Goal: Task Accomplishment & Management: Complete application form

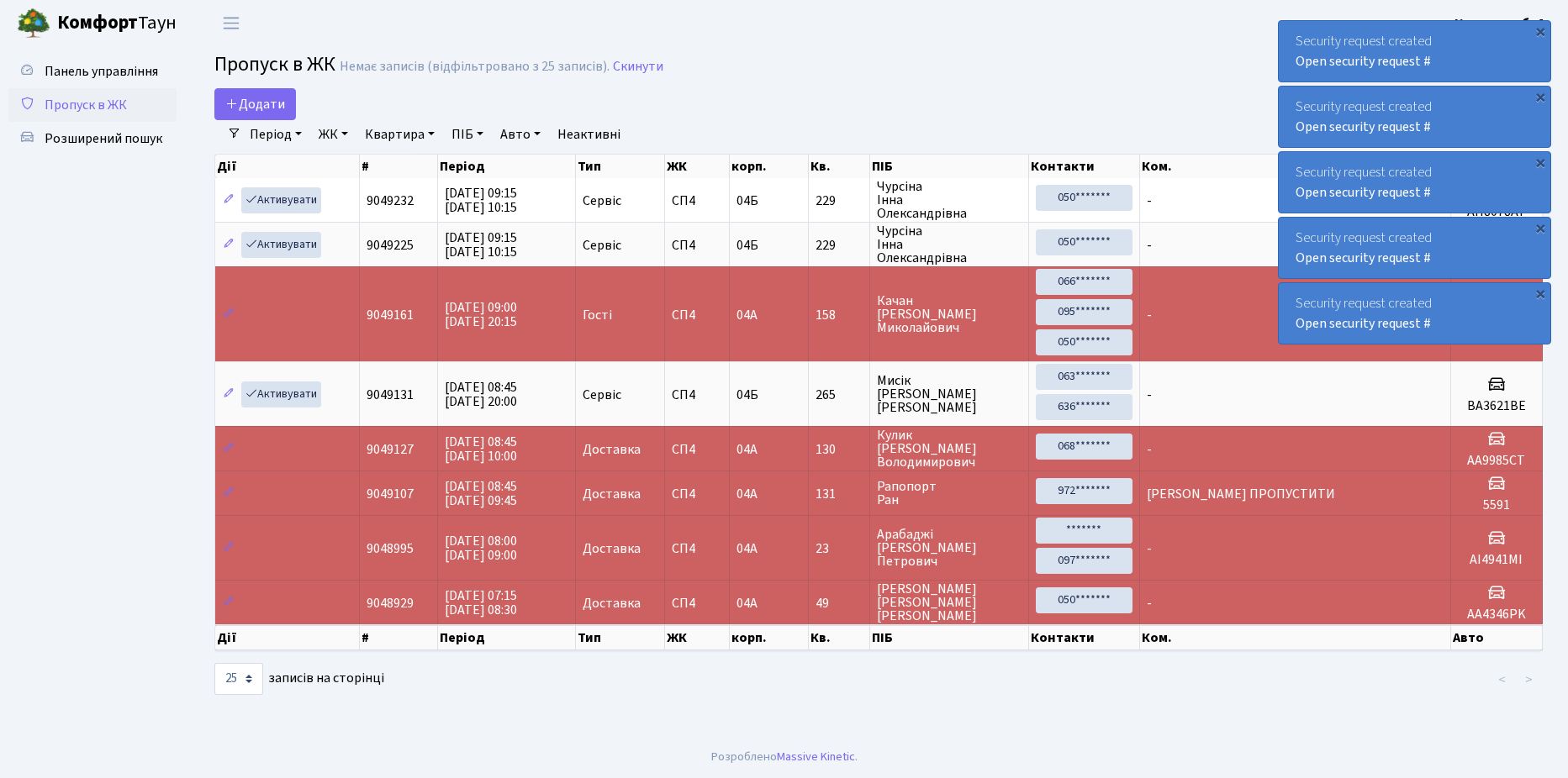
select select "25"
click at [139, 99] on link "Пропуск в ЖК" at bounding box center [93, 105] width 168 height 33
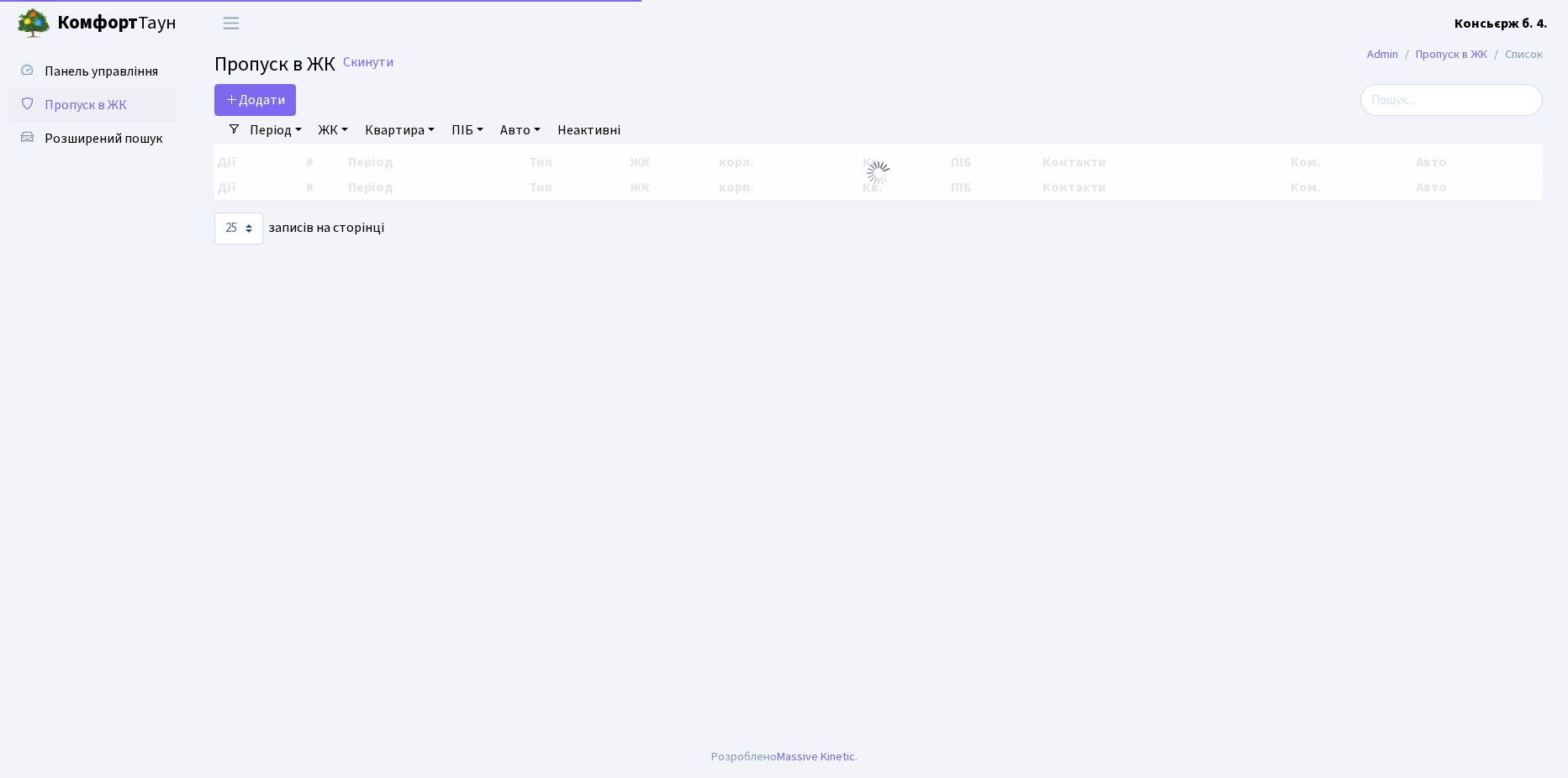
select select "25"
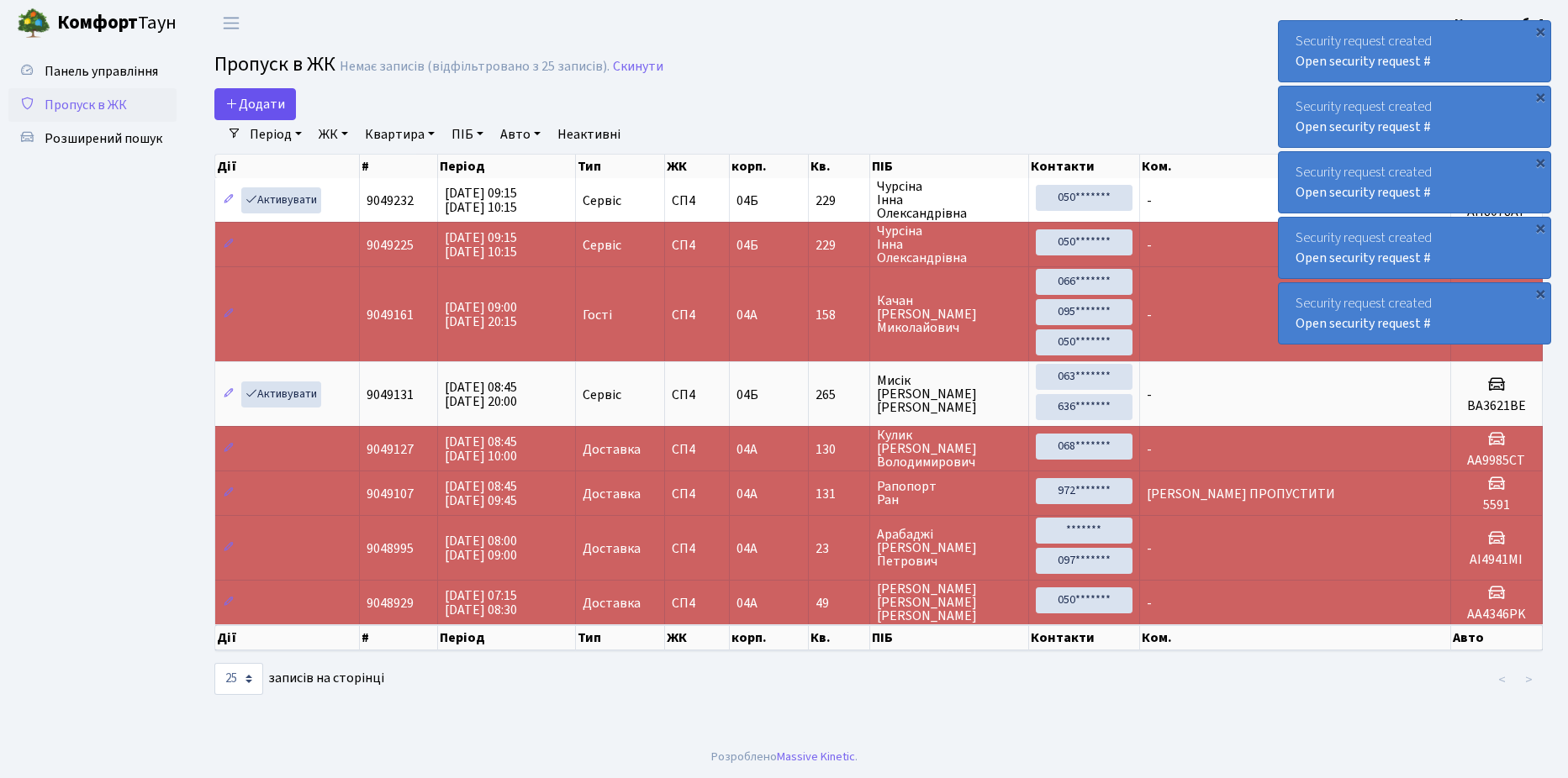
drag, startPoint x: 248, startPoint y: 122, endPoint x: 254, endPoint y: 115, distance: 9.2
click at [249, 122] on link "Період" at bounding box center [275, 134] width 66 height 29
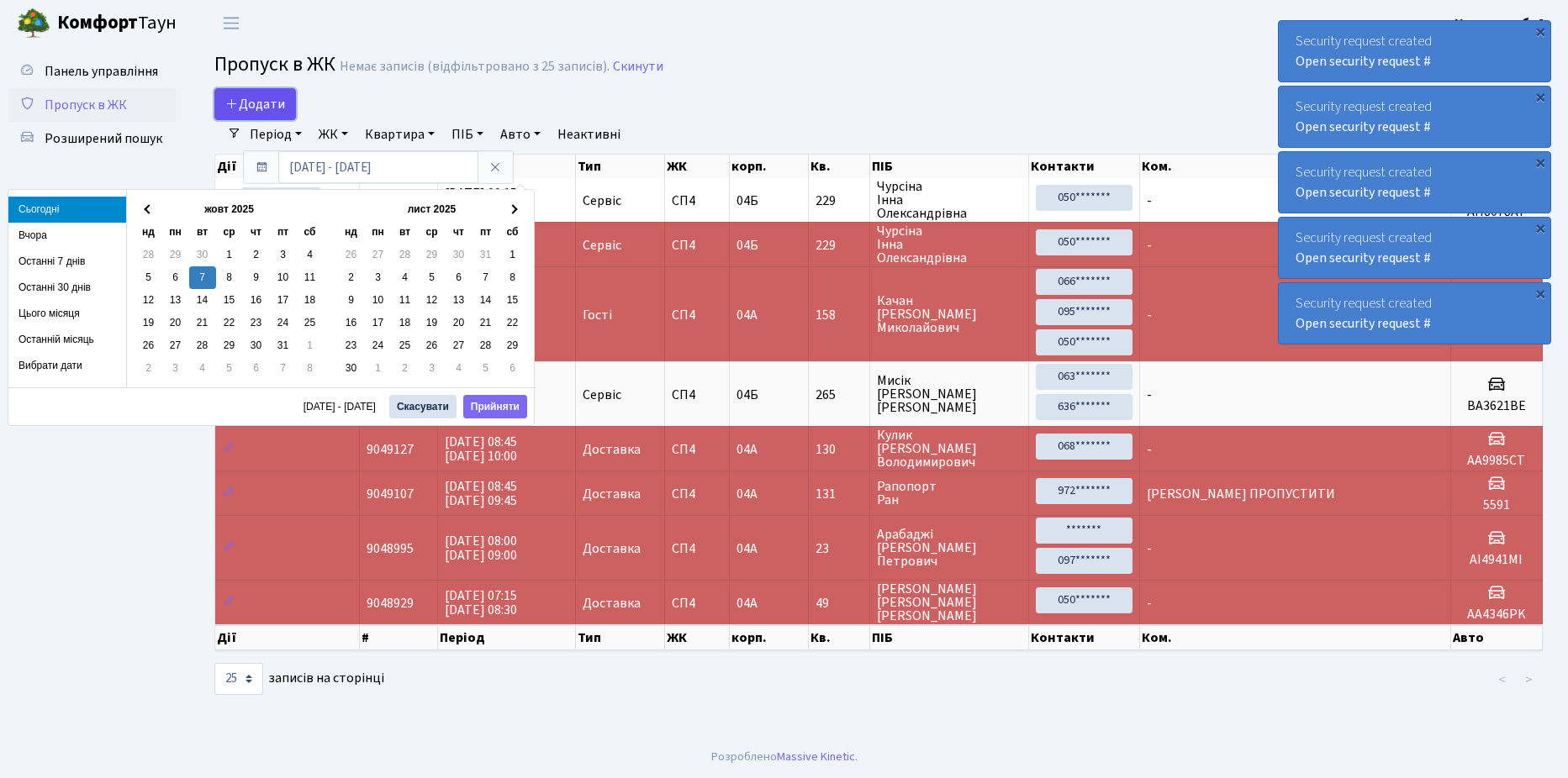
click at [258, 107] on span "Додати" at bounding box center [255, 104] width 59 height 18
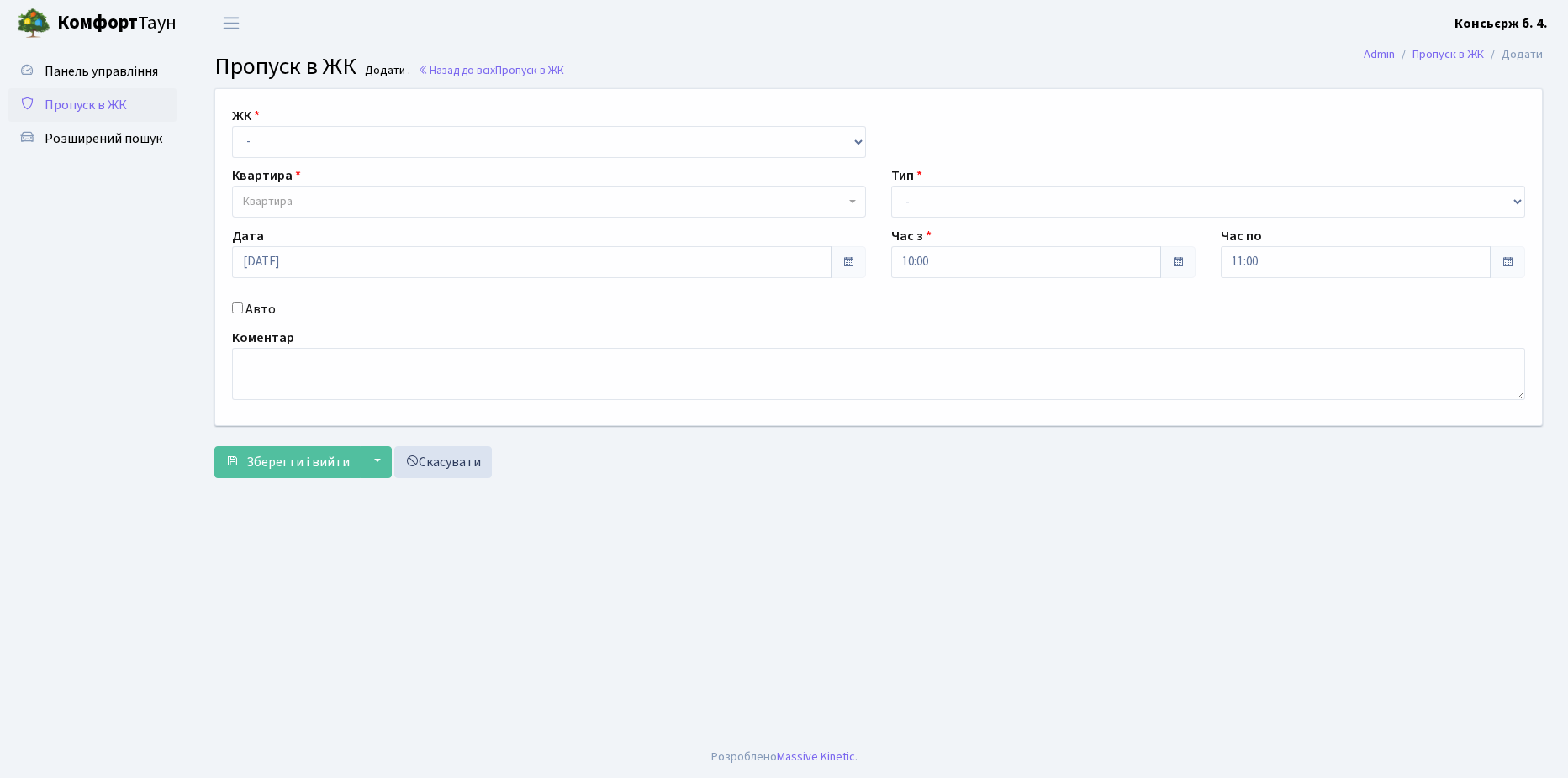
click at [273, 166] on label "Квартира" at bounding box center [266, 176] width 69 height 20
click at [287, 149] on select "- СП4, Столичне шосе, 5" at bounding box center [549, 141] width 634 height 32
click at [232, 126] on select "- СП4, Столичне шосе, 5" at bounding box center [549, 141] width 634 height 32
click at [303, 147] on select "- СП4, Столичне шосе, 5" at bounding box center [549, 141] width 634 height 32
select select "325"
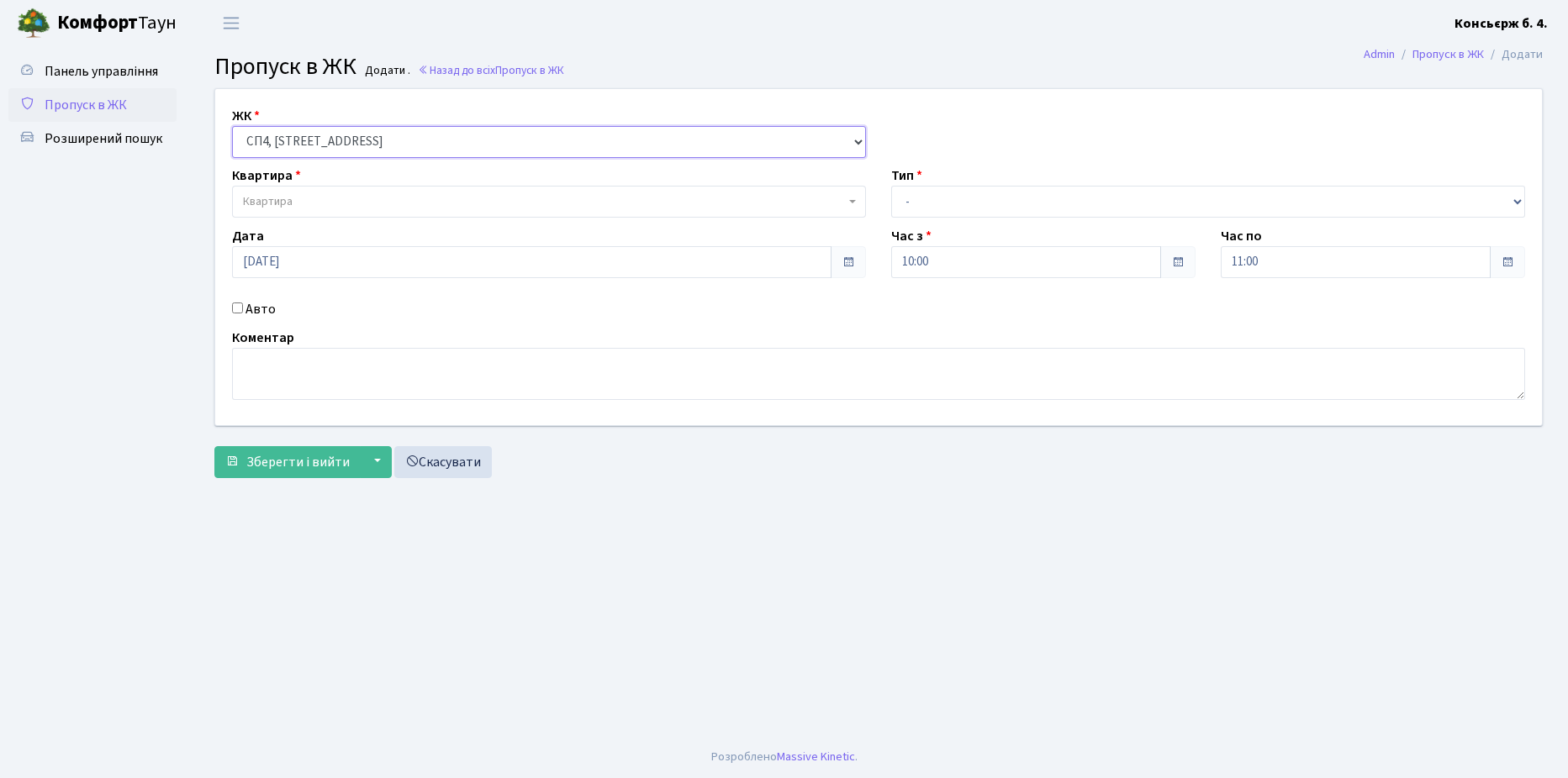
click at [232, 126] on select "- СП4, Столичне шосе, 5" at bounding box center [549, 141] width 634 height 32
select select
click at [309, 190] on span "Квартира" at bounding box center [549, 202] width 634 height 32
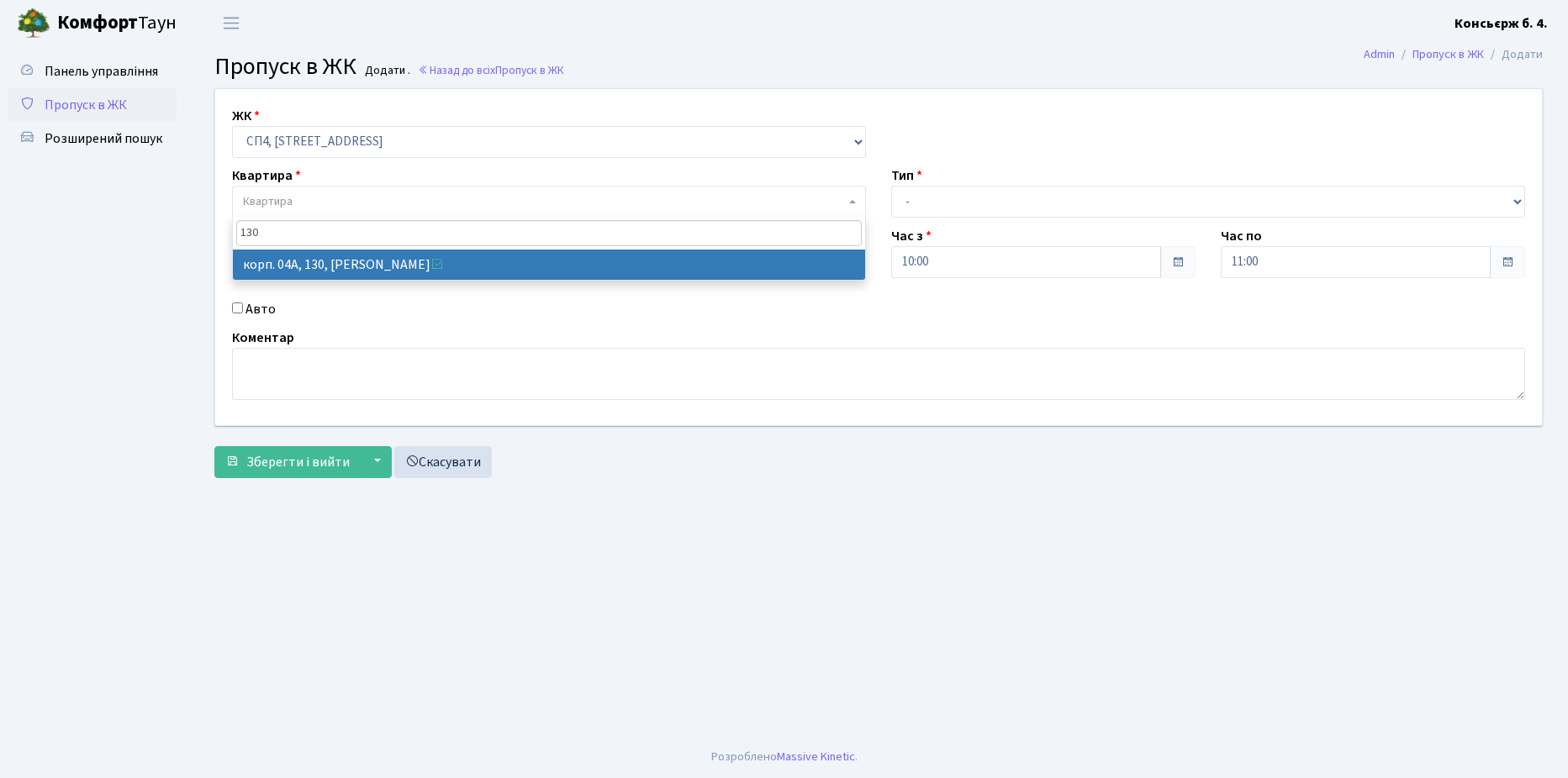
type input "130"
select select "21158"
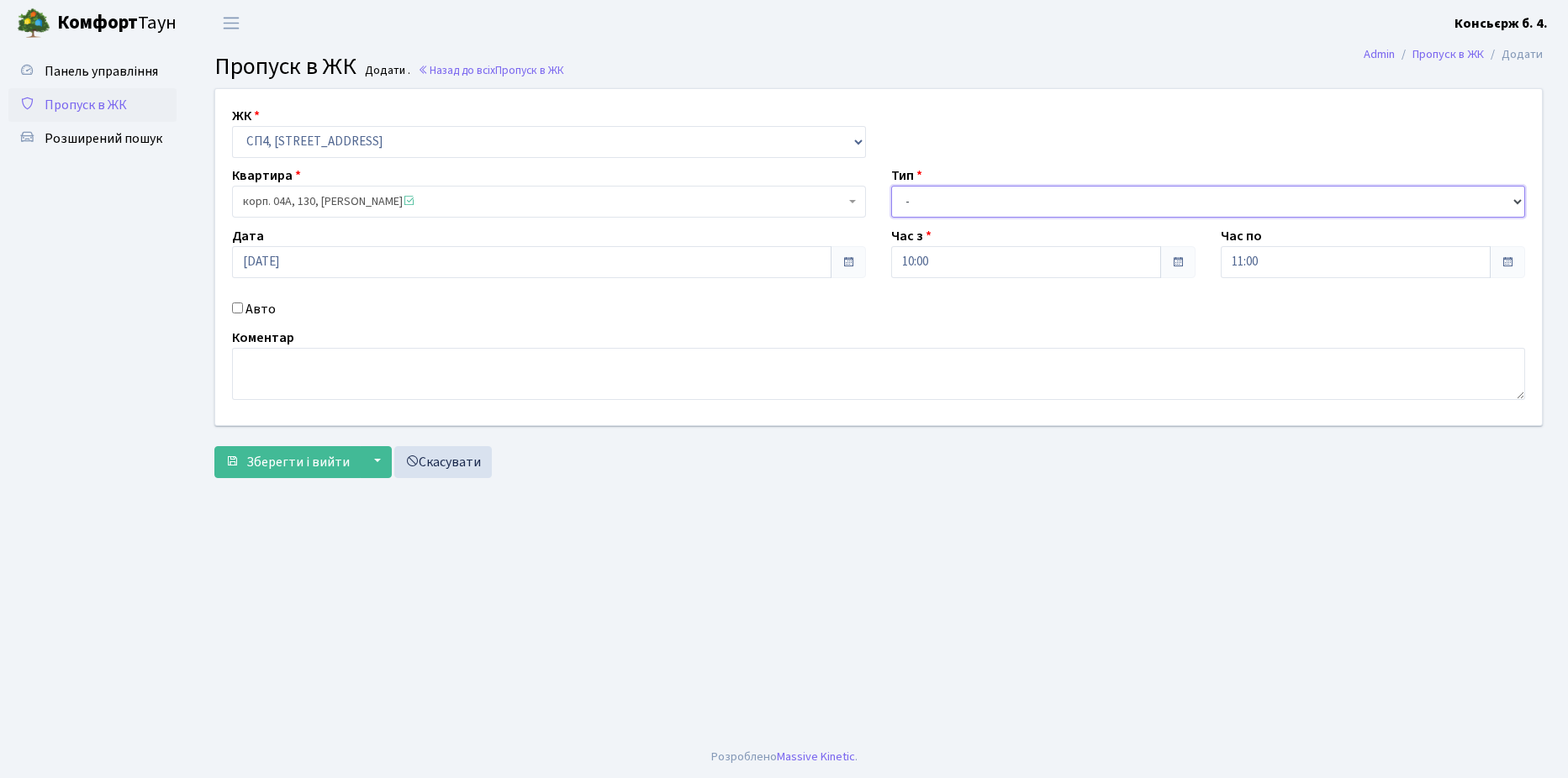
click at [932, 210] on select "- Доставка Таксі Гості Сервіс" at bounding box center [1208, 202] width 634 height 32
select select "1"
click at [891, 186] on select "- Доставка Таксі Гості Сервіс" at bounding box center [1208, 202] width 634 height 32
click at [239, 303] on input "Авто" at bounding box center [238, 307] width 11 height 11
checkbox input "true"
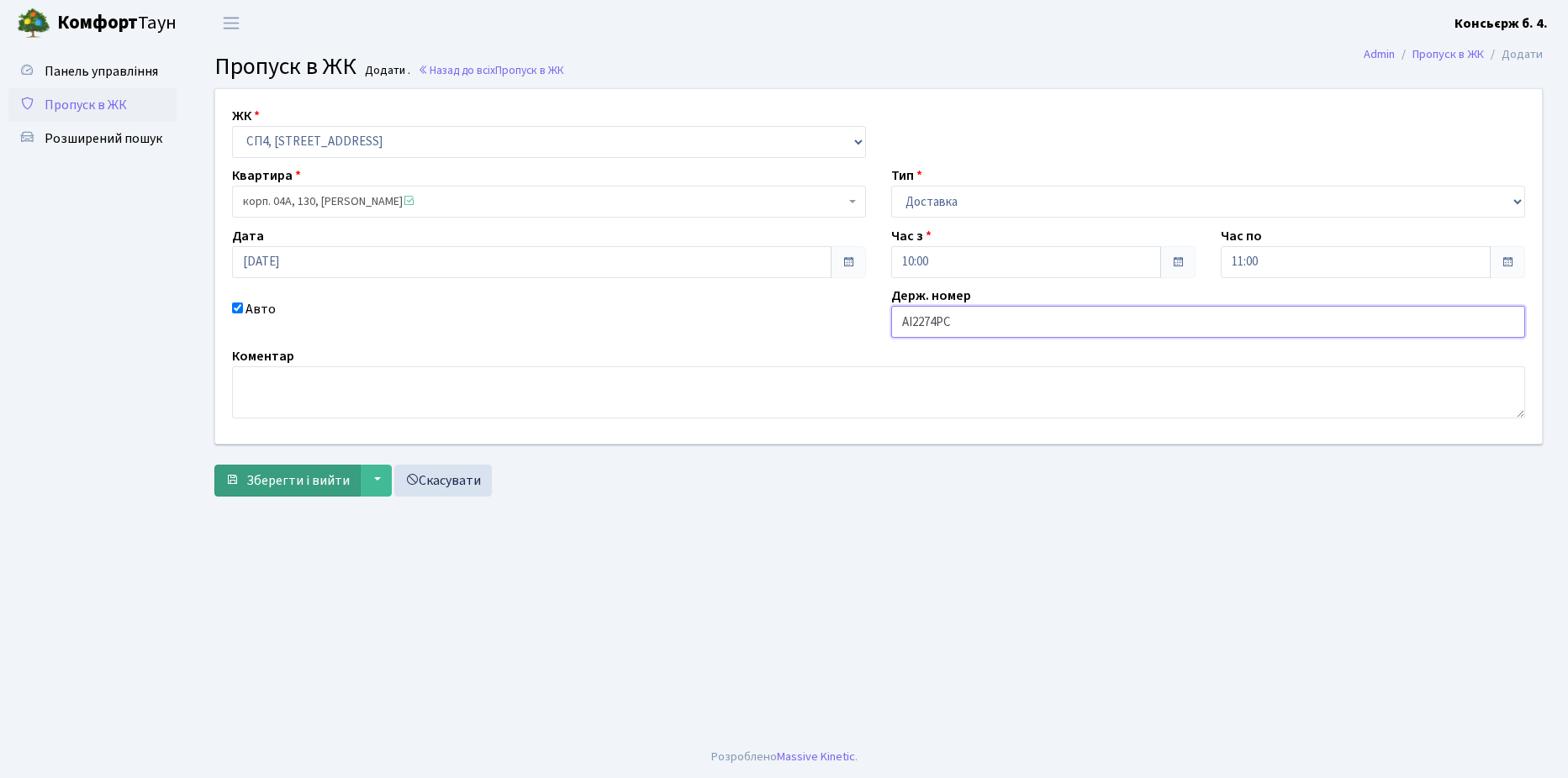
type input "AI2274PC"
click at [323, 484] on span "Зберегти і вийти" at bounding box center [298, 480] width 103 height 18
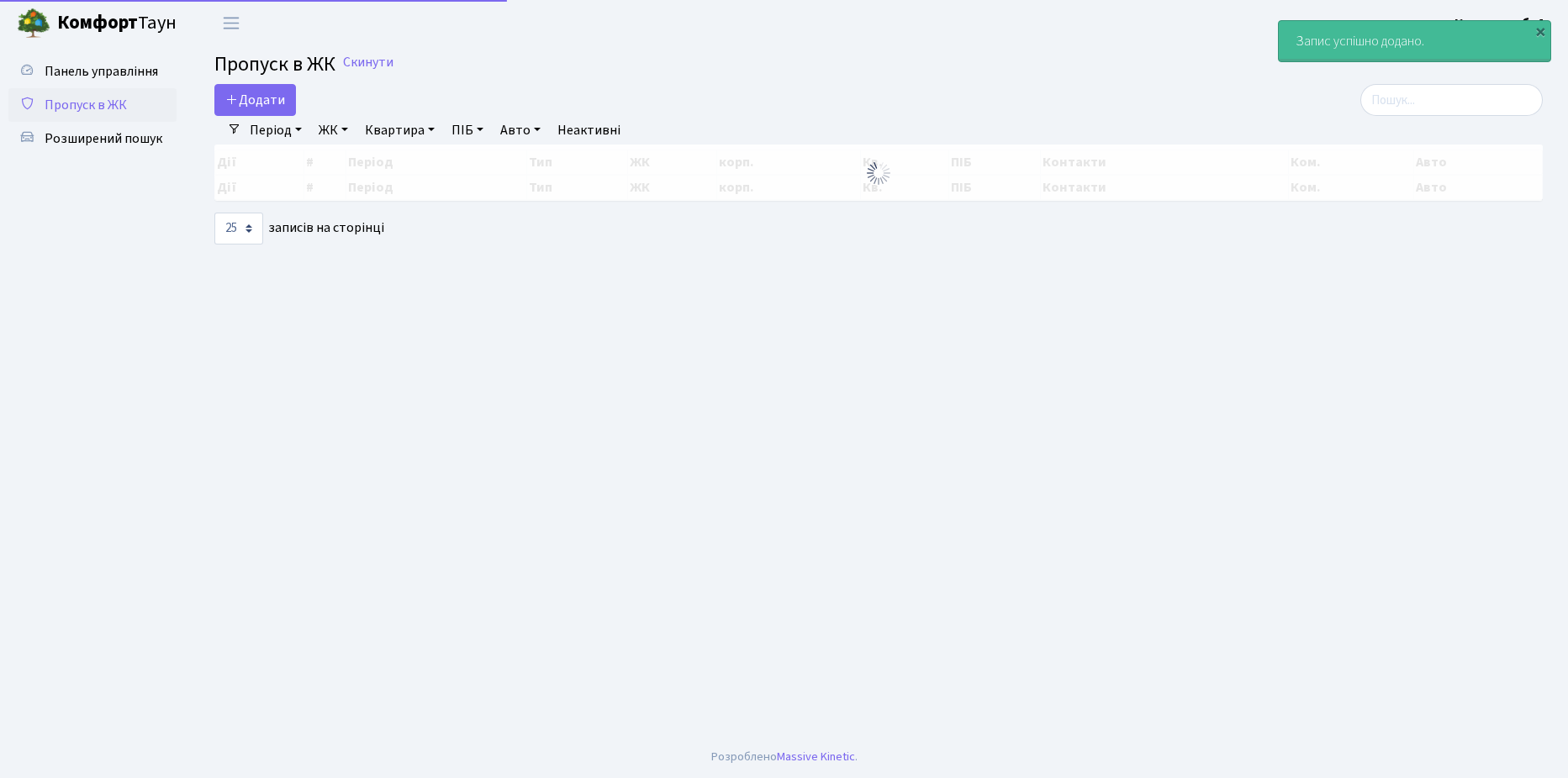
select select "25"
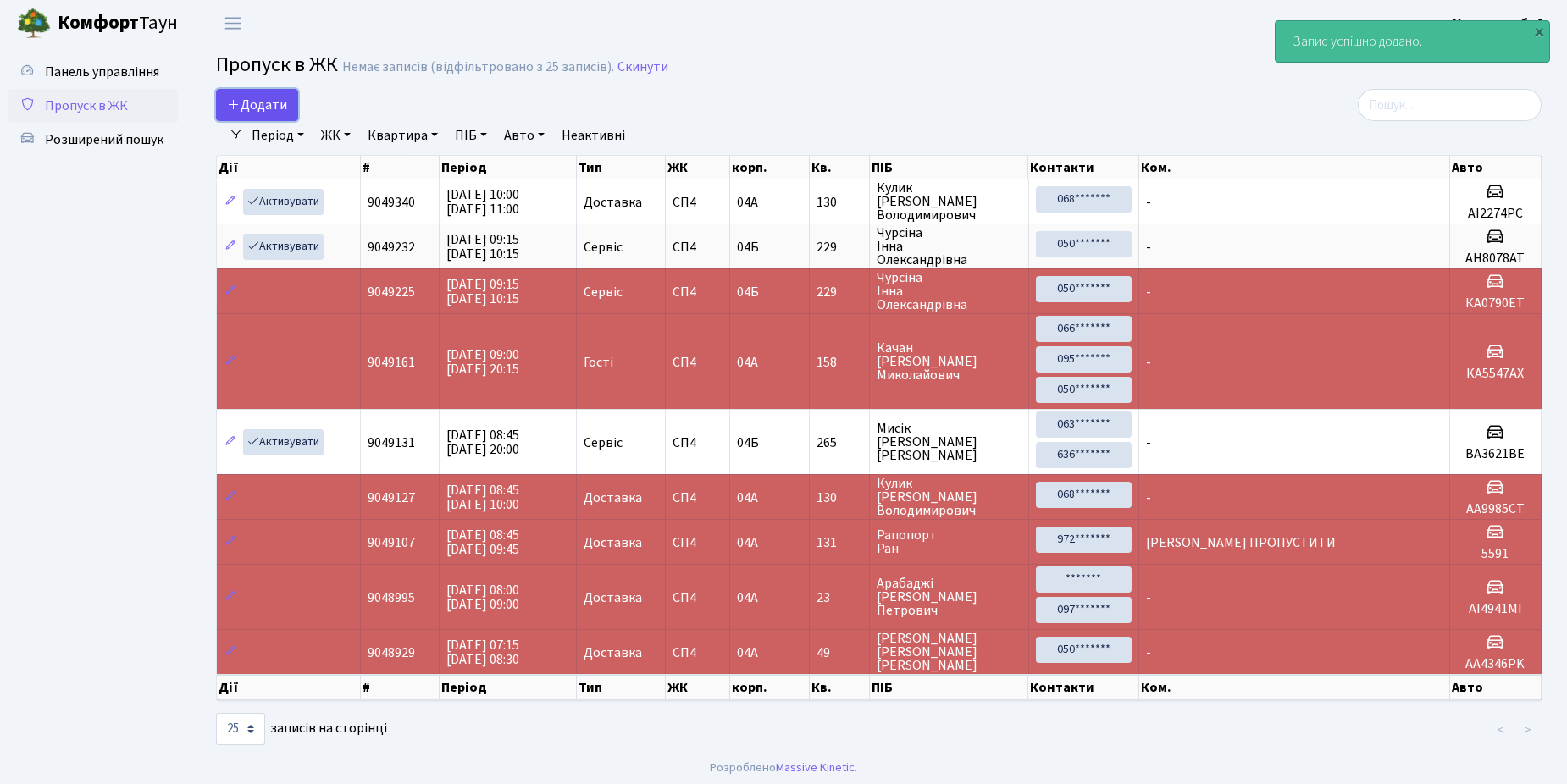
click at [265, 106] on span "Додати" at bounding box center [257, 105] width 60 height 18
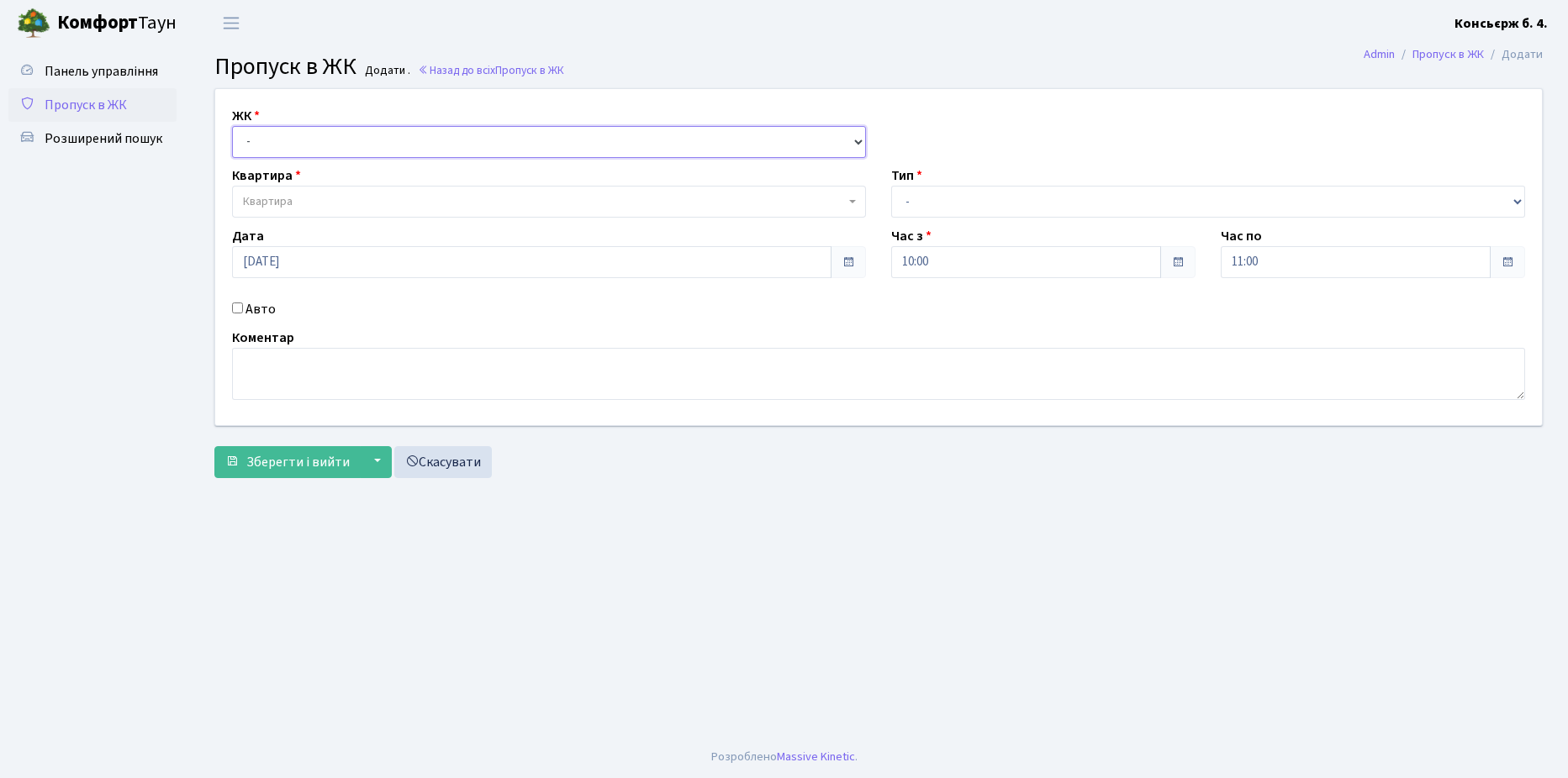
click at [264, 131] on select "- СП4, Столичне шосе, 5" at bounding box center [549, 141] width 634 height 32
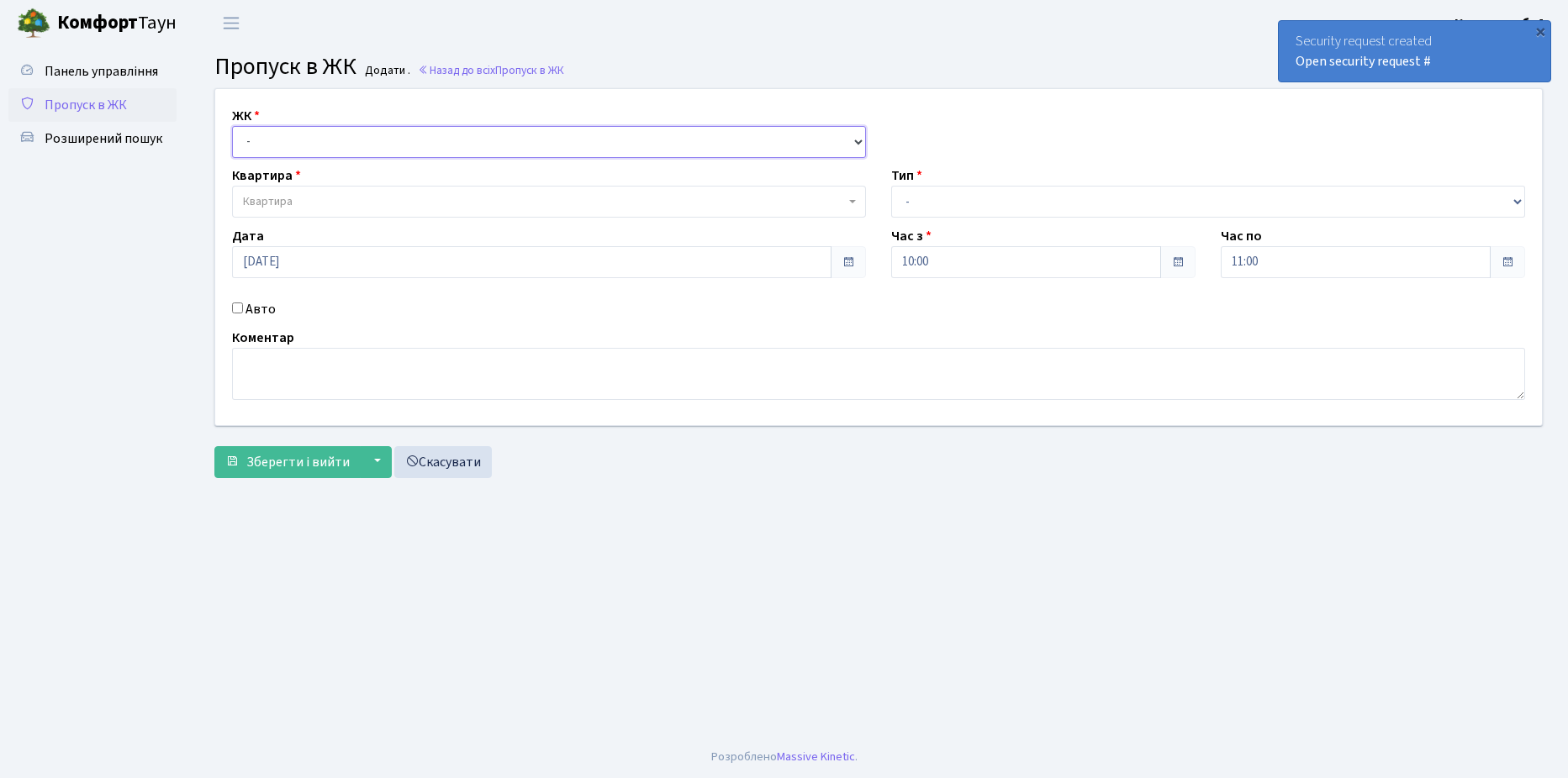
select select "325"
click at [232, 126] on select "- СП4, Столичне шосе, 5" at bounding box center [549, 141] width 634 height 32
select select
click at [293, 192] on span "Квартира" at bounding box center [549, 202] width 634 height 32
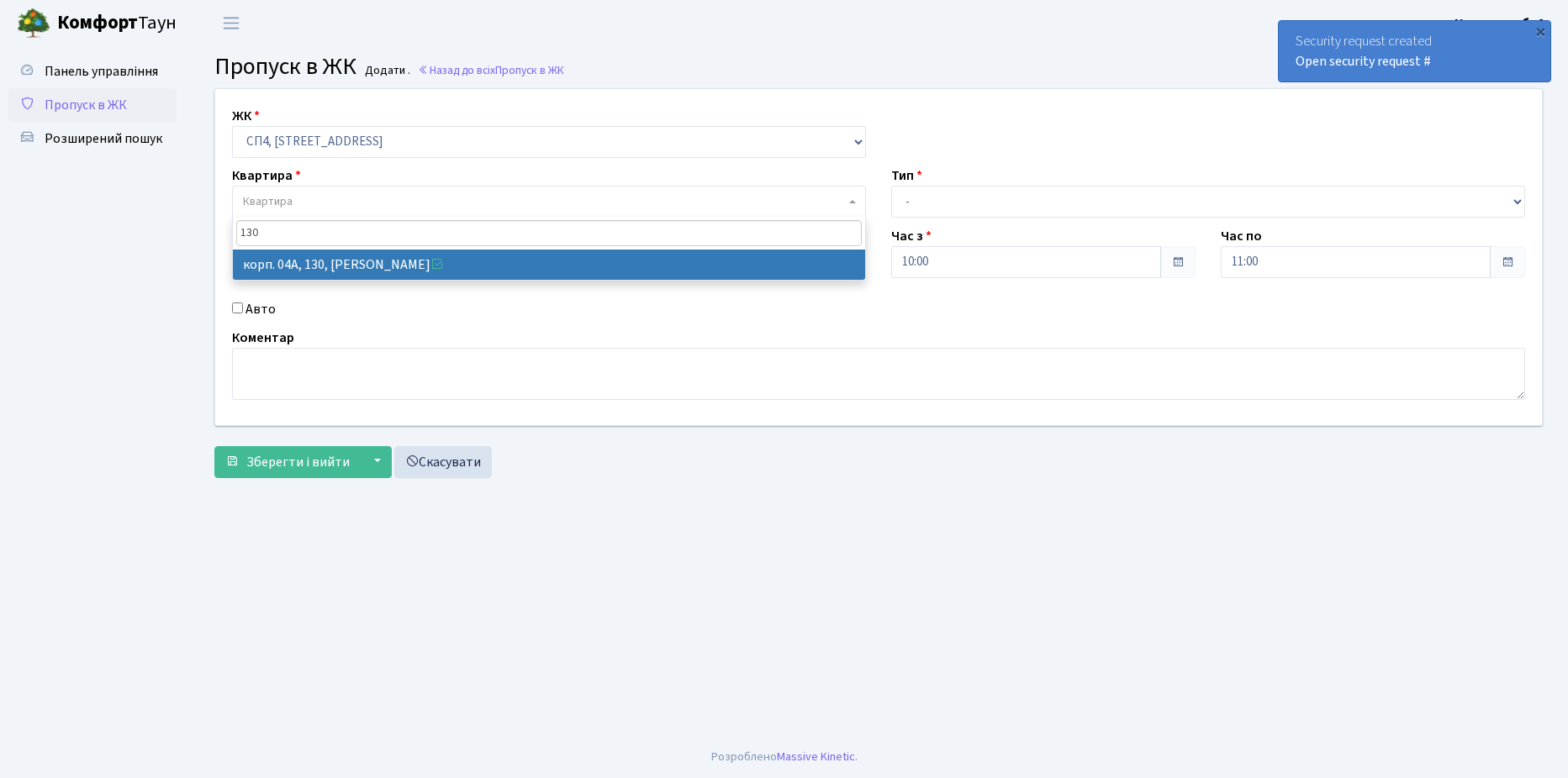
type input "130"
select select "21158"
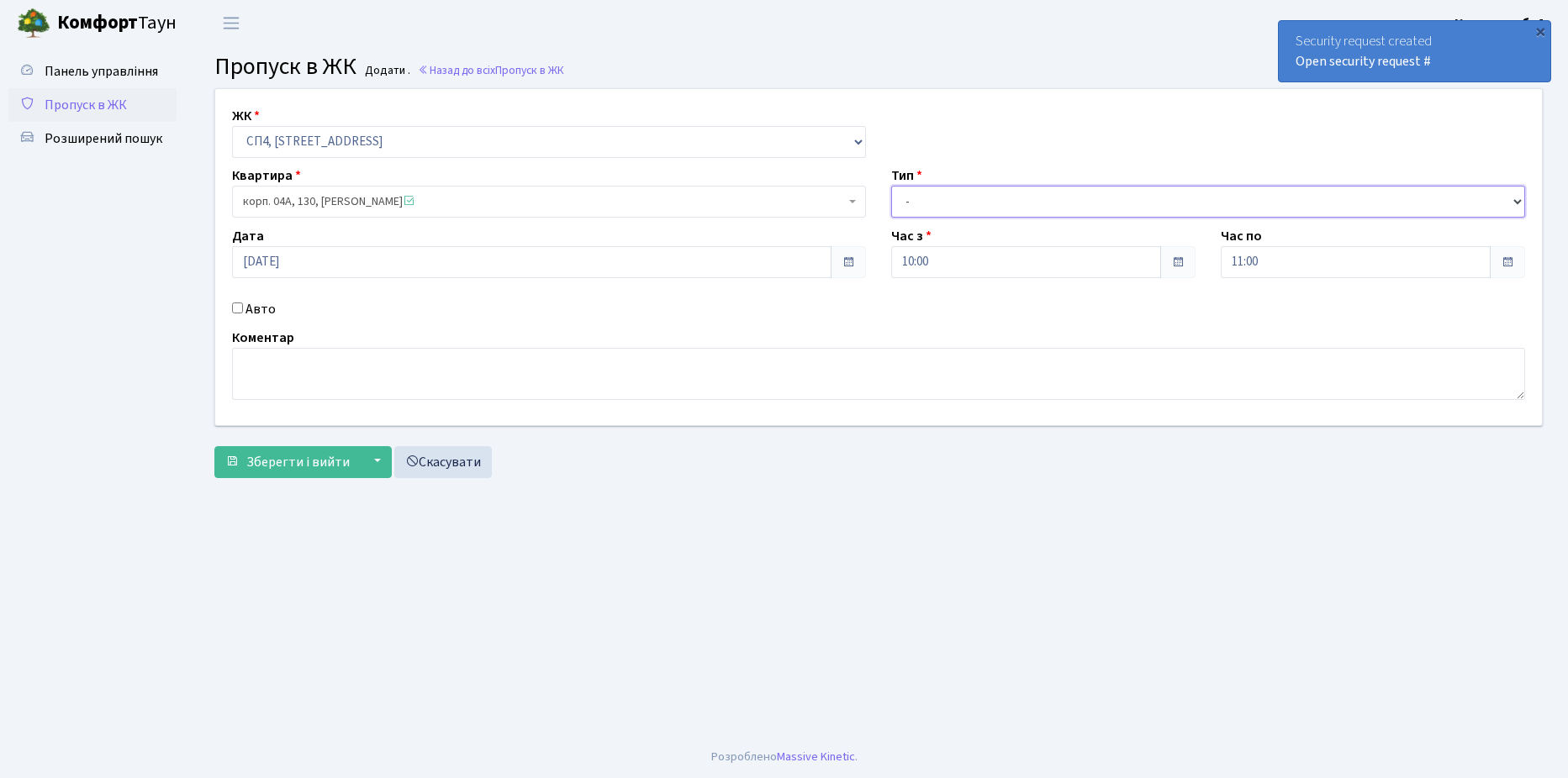
drag, startPoint x: 939, startPoint y: 206, endPoint x: 942, endPoint y: 215, distance: 9.5
click at [939, 206] on select "- Доставка Таксі Гості Сервіс" at bounding box center [1208, 202] width 634 height 32
select select "1"
click at [891, 186] on select "- Доставка Таксі Гості Сервіс" at bounding box center [1208, 202] width 634 height 32
click at [243, 309] on div "Авто" at bounding box center [549, 309] width 660 height 20
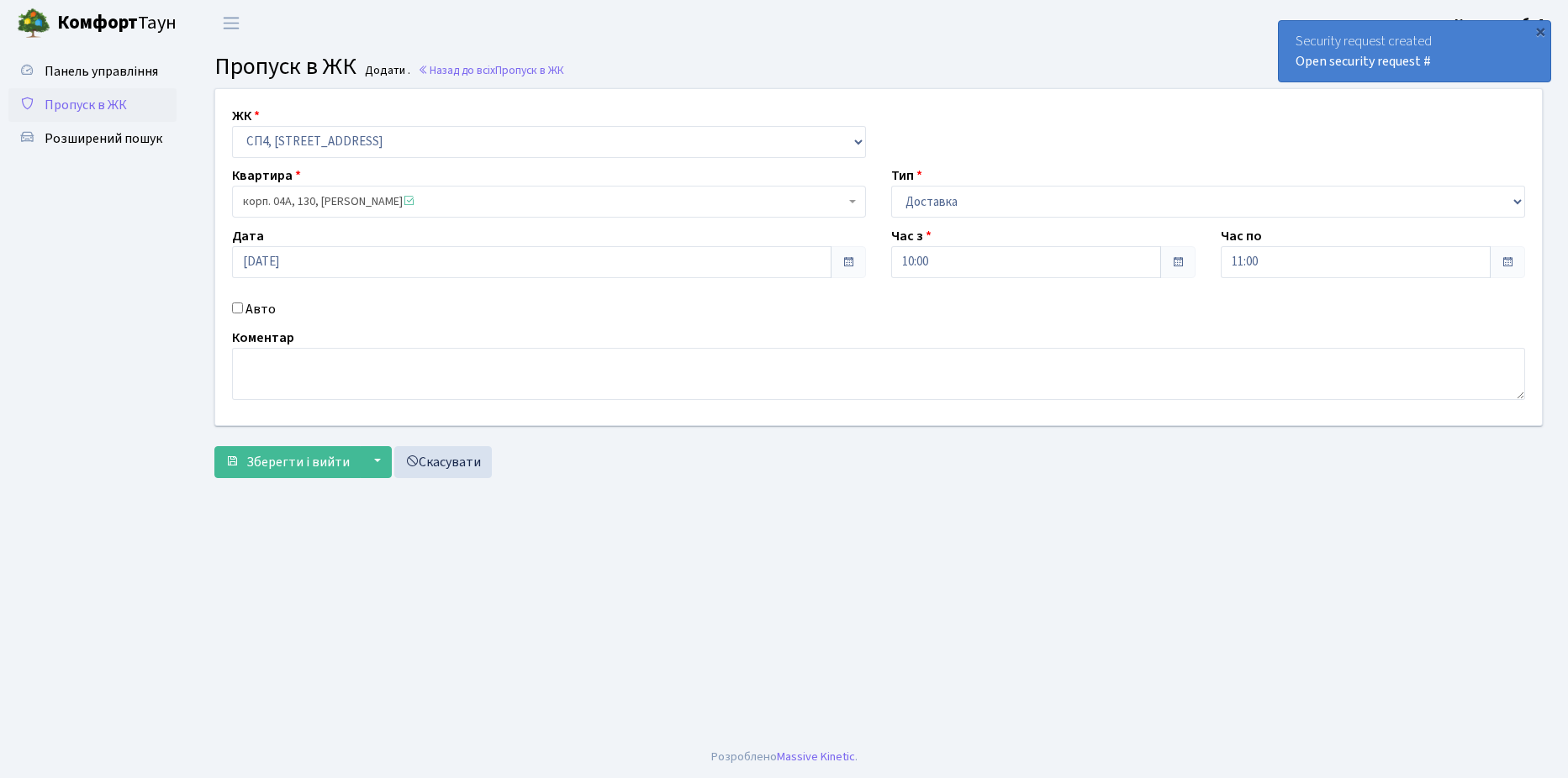
click at [241, 308] on input "Авто" at bounding box center [238, 307] width 11 height 11
checkbox input "true"
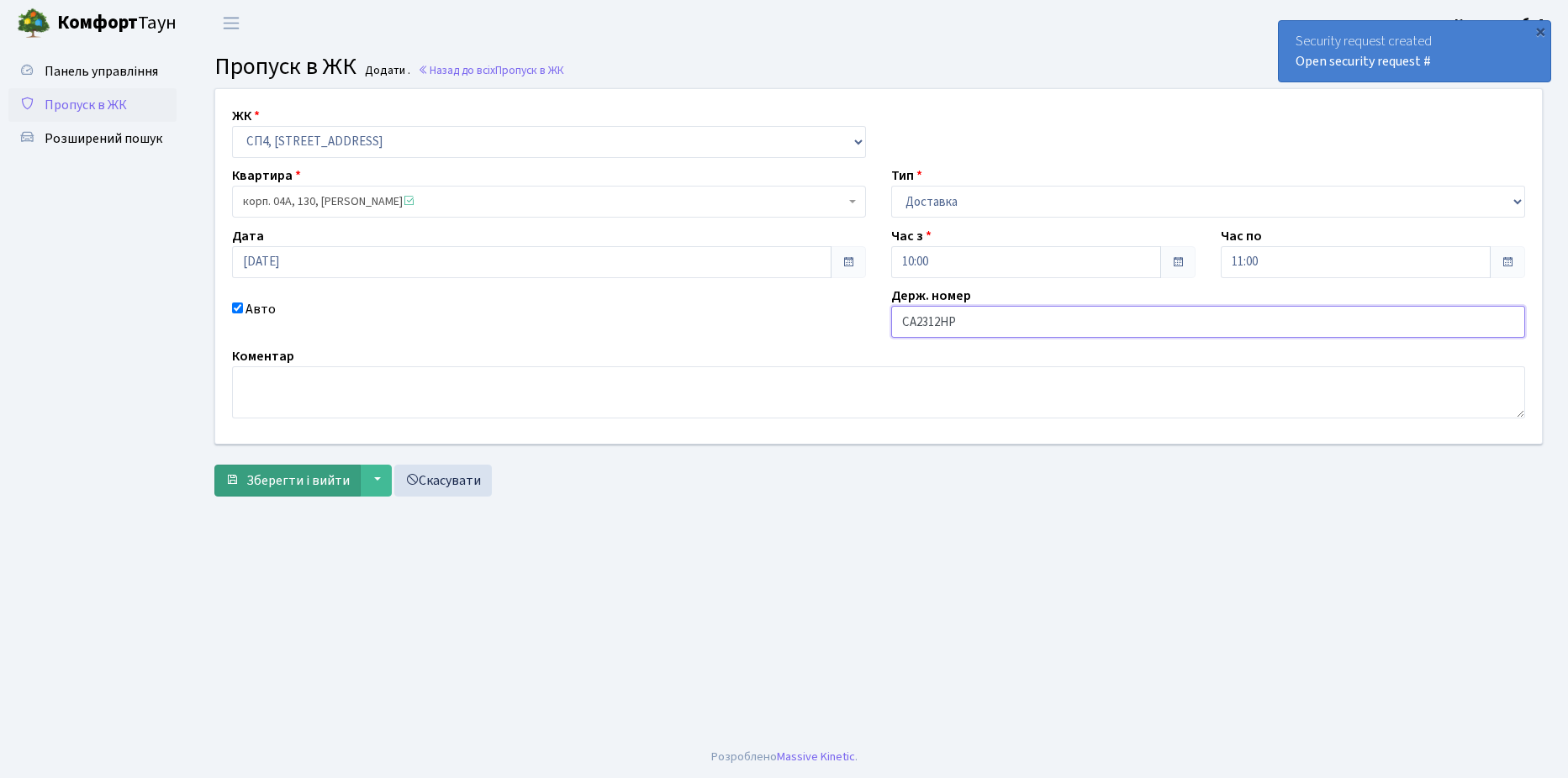
type input "CA2312HP"
click at [289, 469] on button "Зберегти і вийти" at bounding box center [287, 480] width 146 height 32
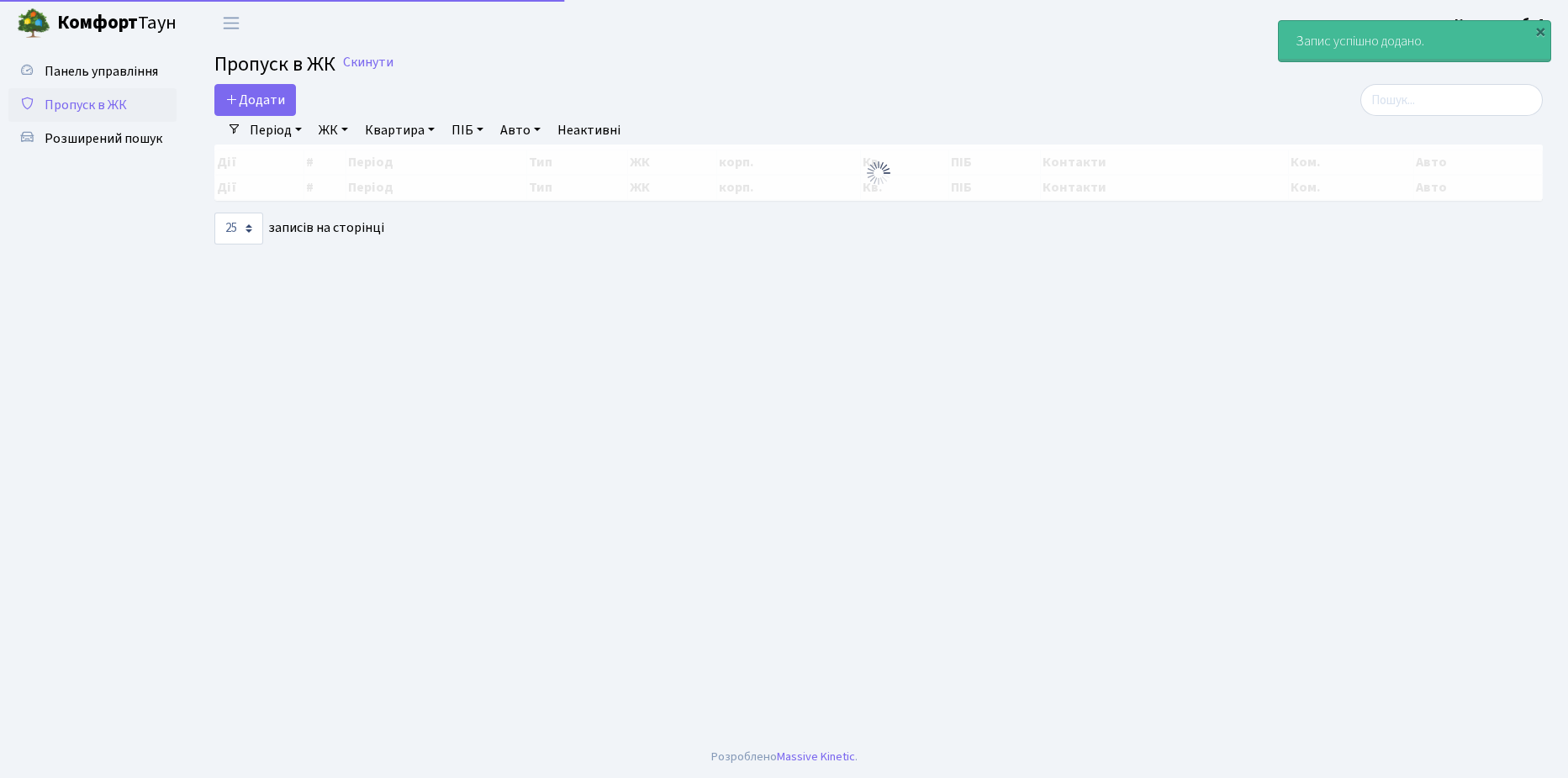
select select "25"
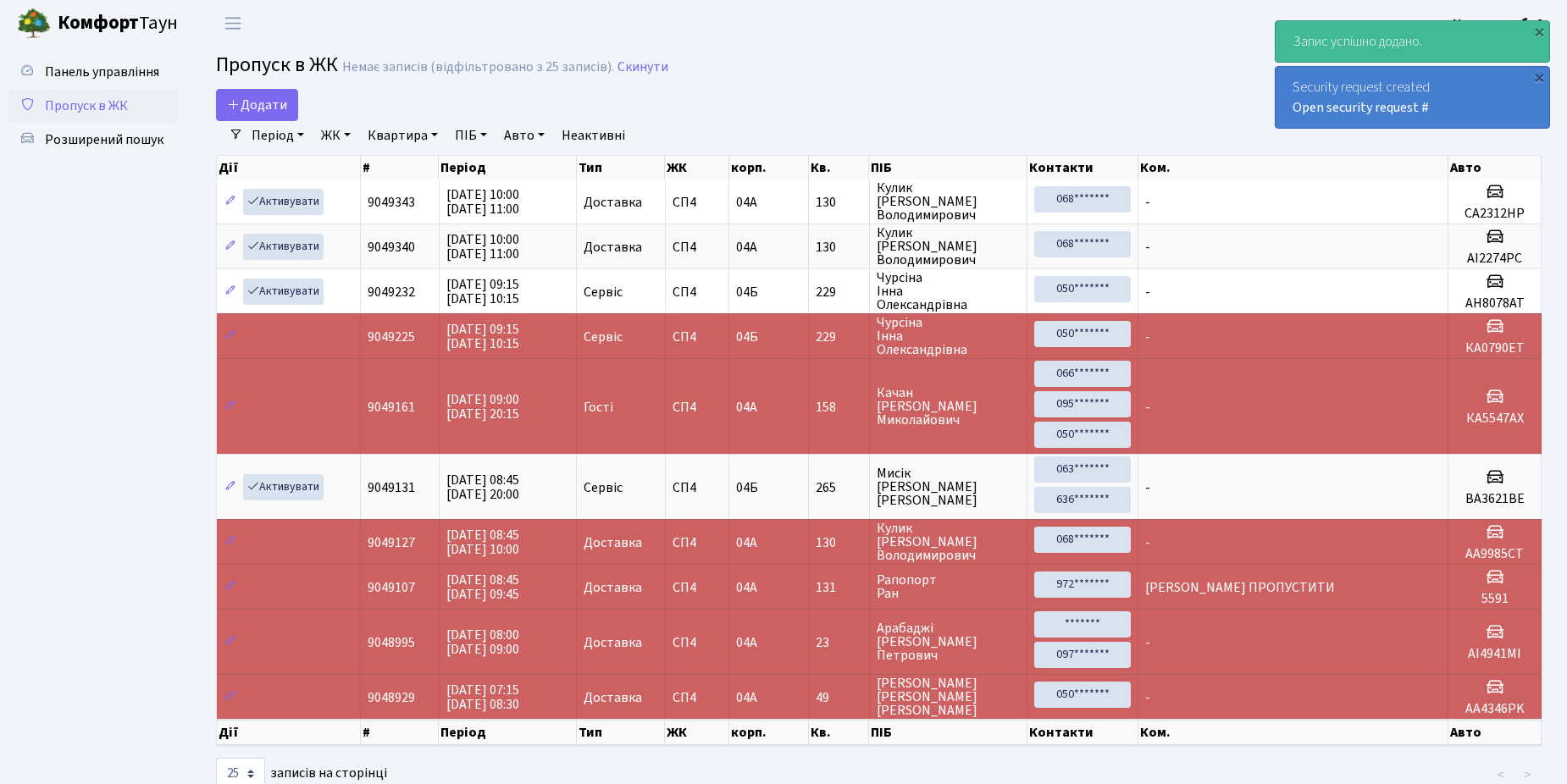
click at [143, 110] on link "Пропуск в ЖК" at bounding box center [93, 106] width 169 height 33
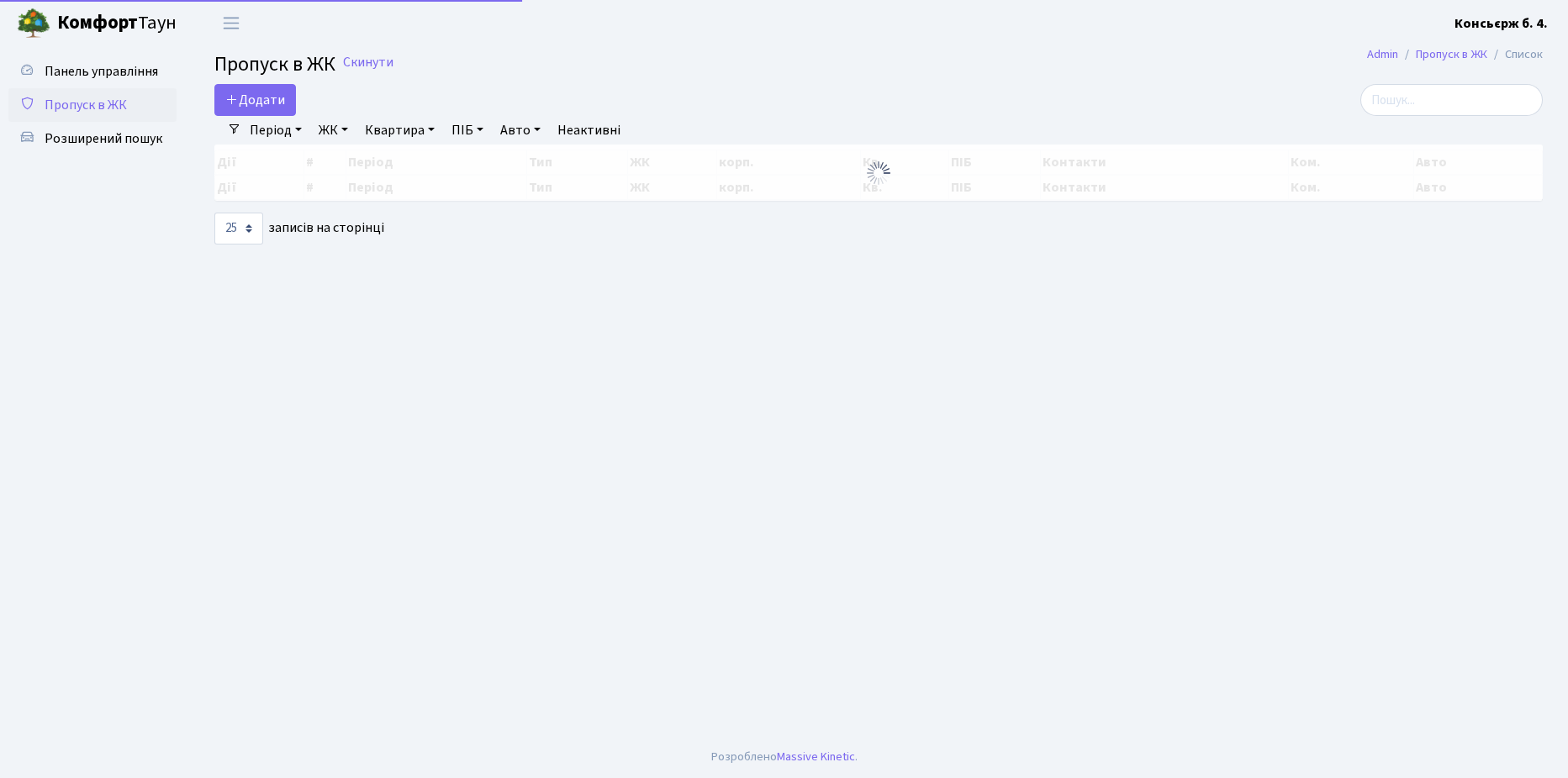
select select "25"
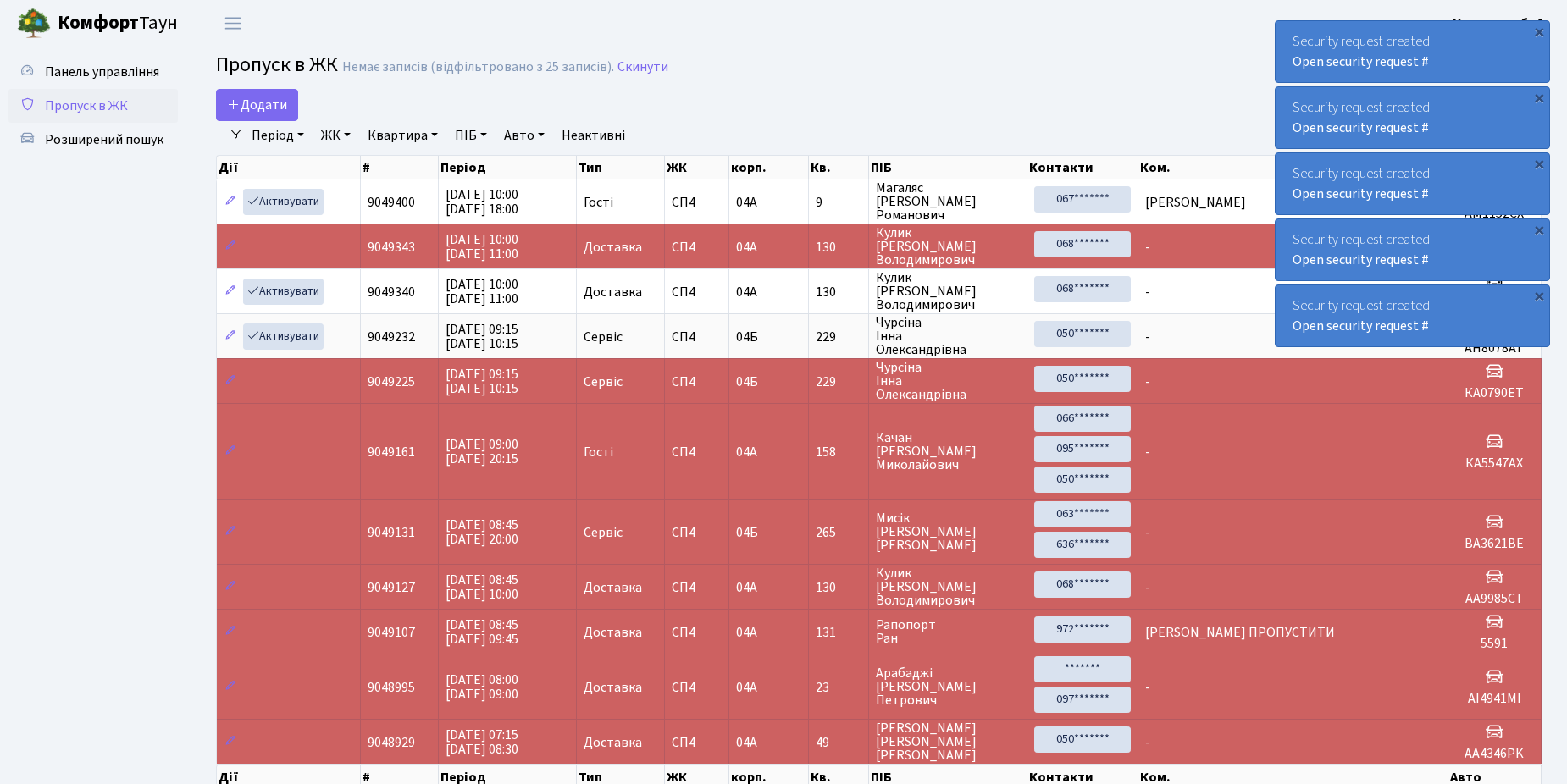
click at [77, 100] on span "Пропуск в ЖК" at bounding box center [86, 106] width 83 height 18
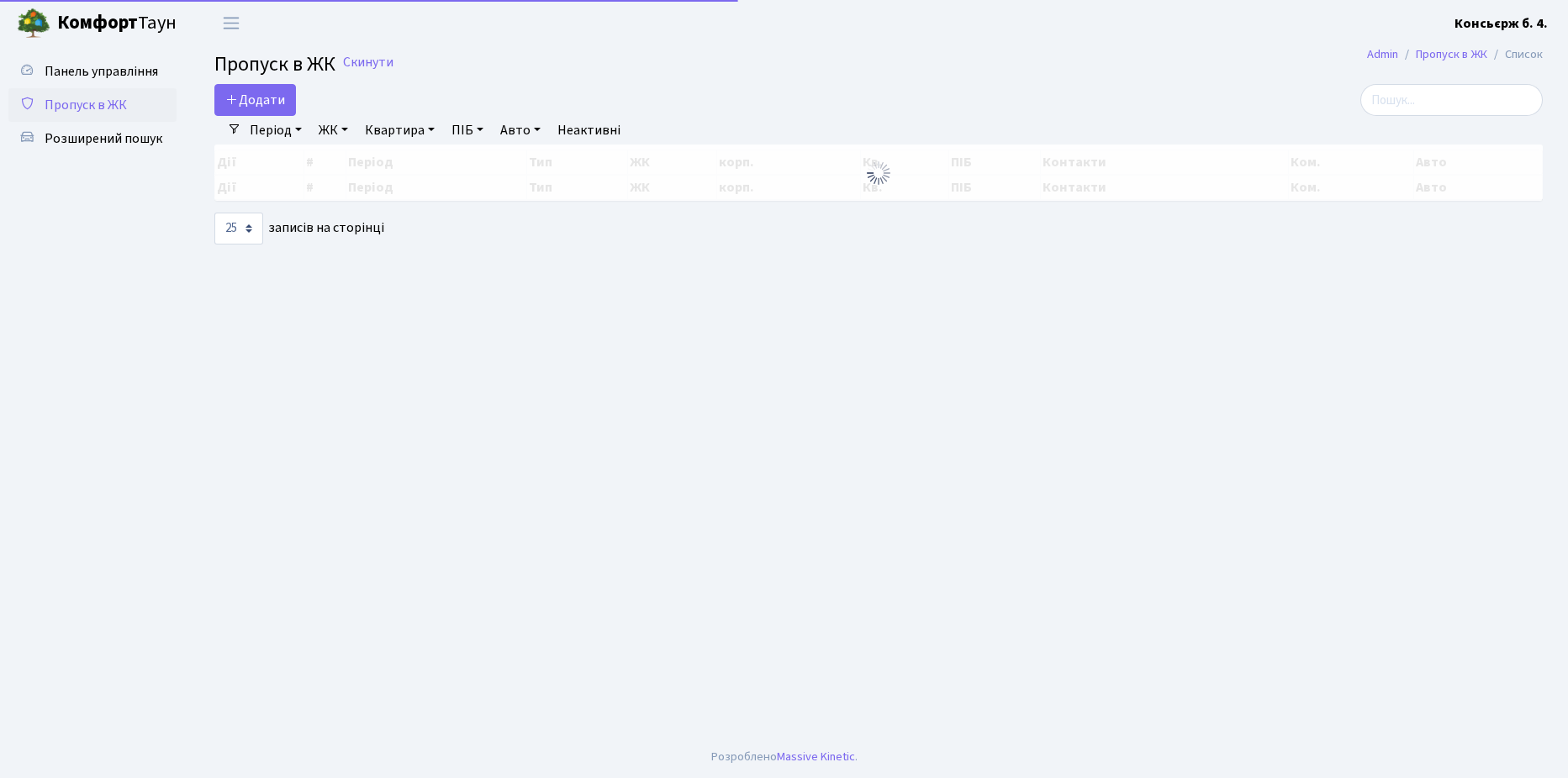
select select "25"
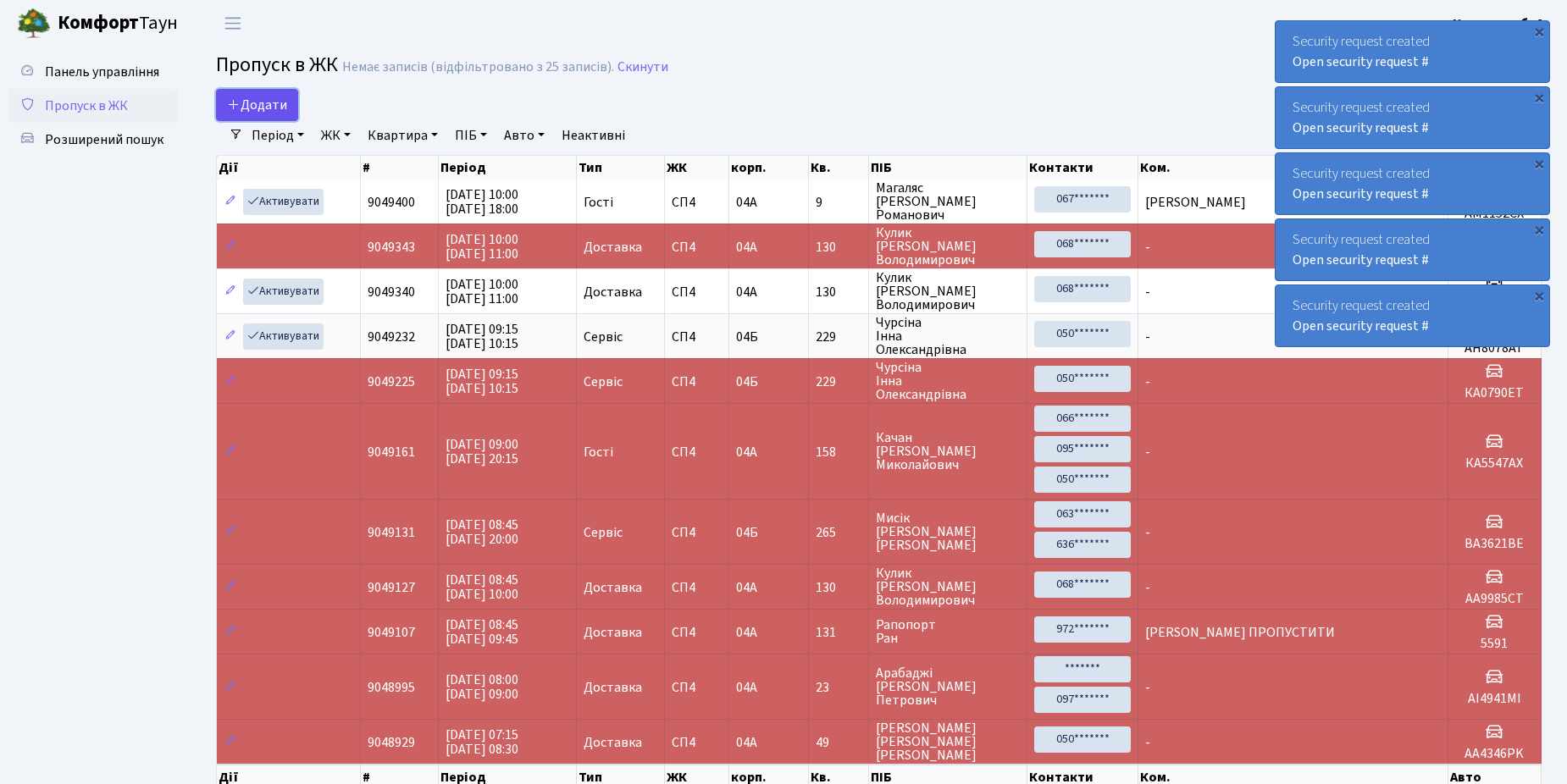
click at [251, 106] on span "Додати" at bounding box center [257, 105] width 60 height 18
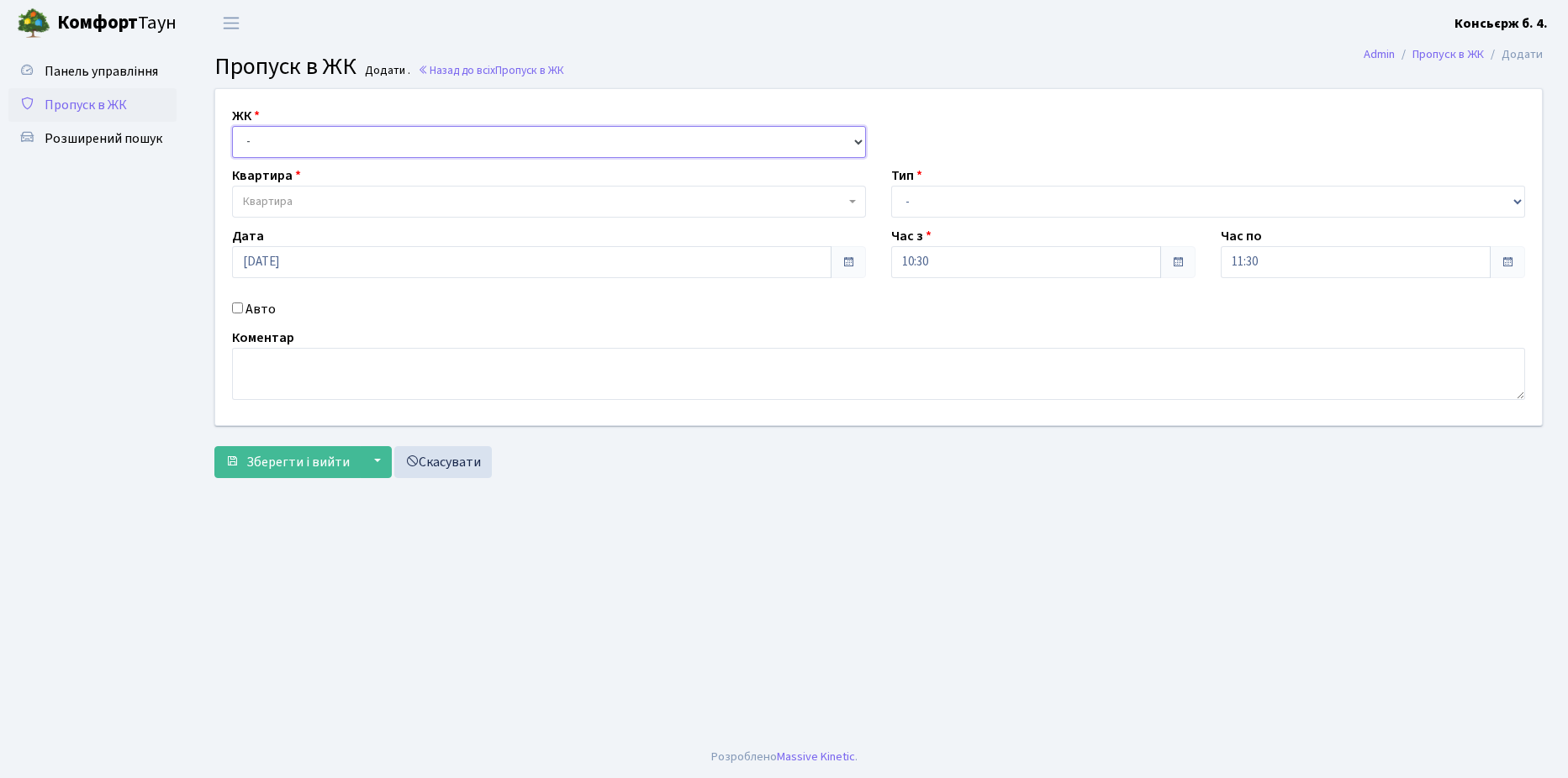
click at [317, 144] on select "- [STREET_ADDRESS]" at bounding box center [549, 141] width 634 height 32
select select "325"
click at [232, 126] on select "- [STREET_ADDRESS]" at bounding box center [549, 141] width 634 height 32
select select
click at [319, 169] on div "Квартира Квартира" at bounding box center [549, 192] width 660 height 52
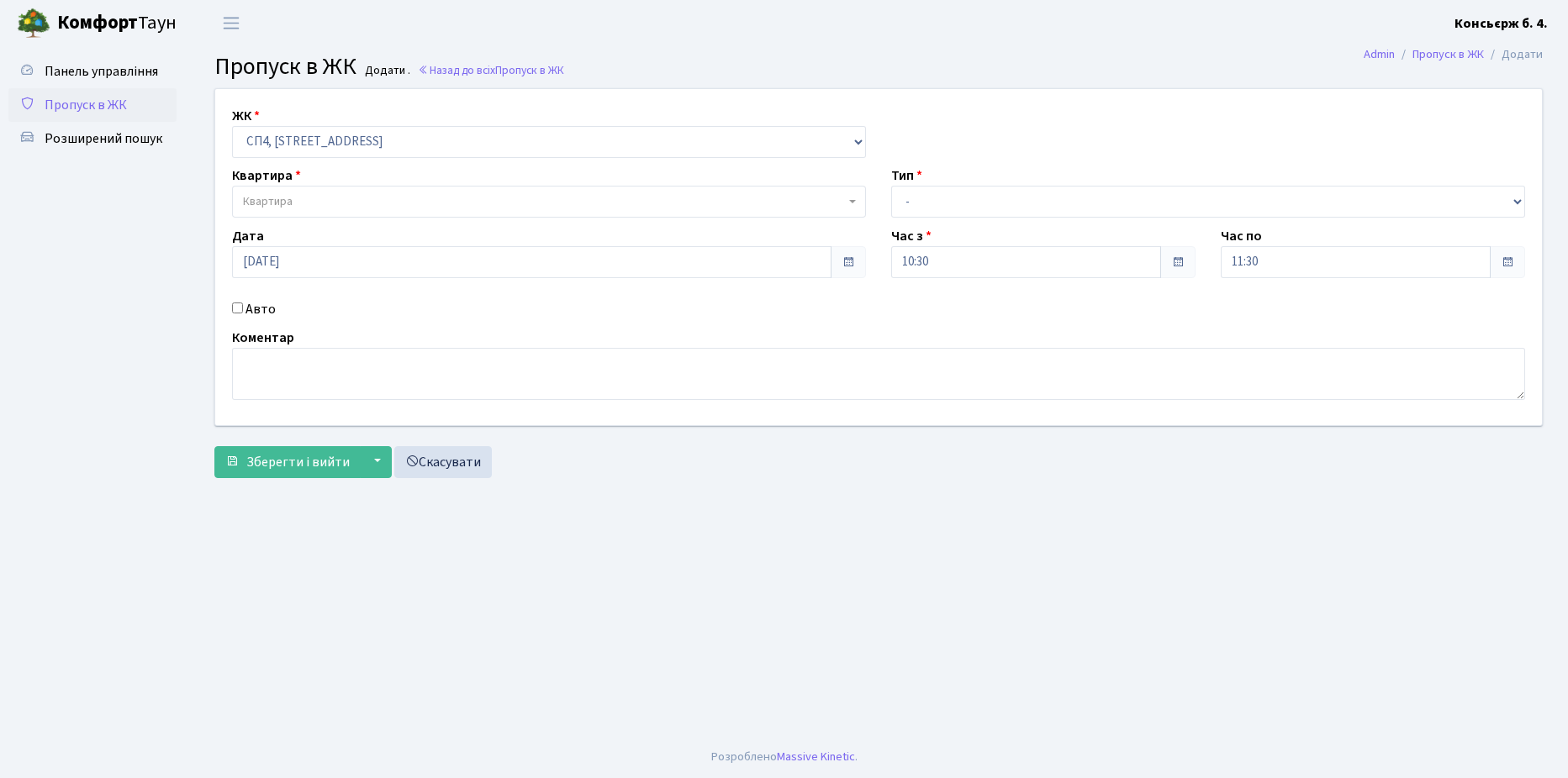
click at [310, 192] on span "Квартира" at bounding box center [549, 202] width 634 height 32
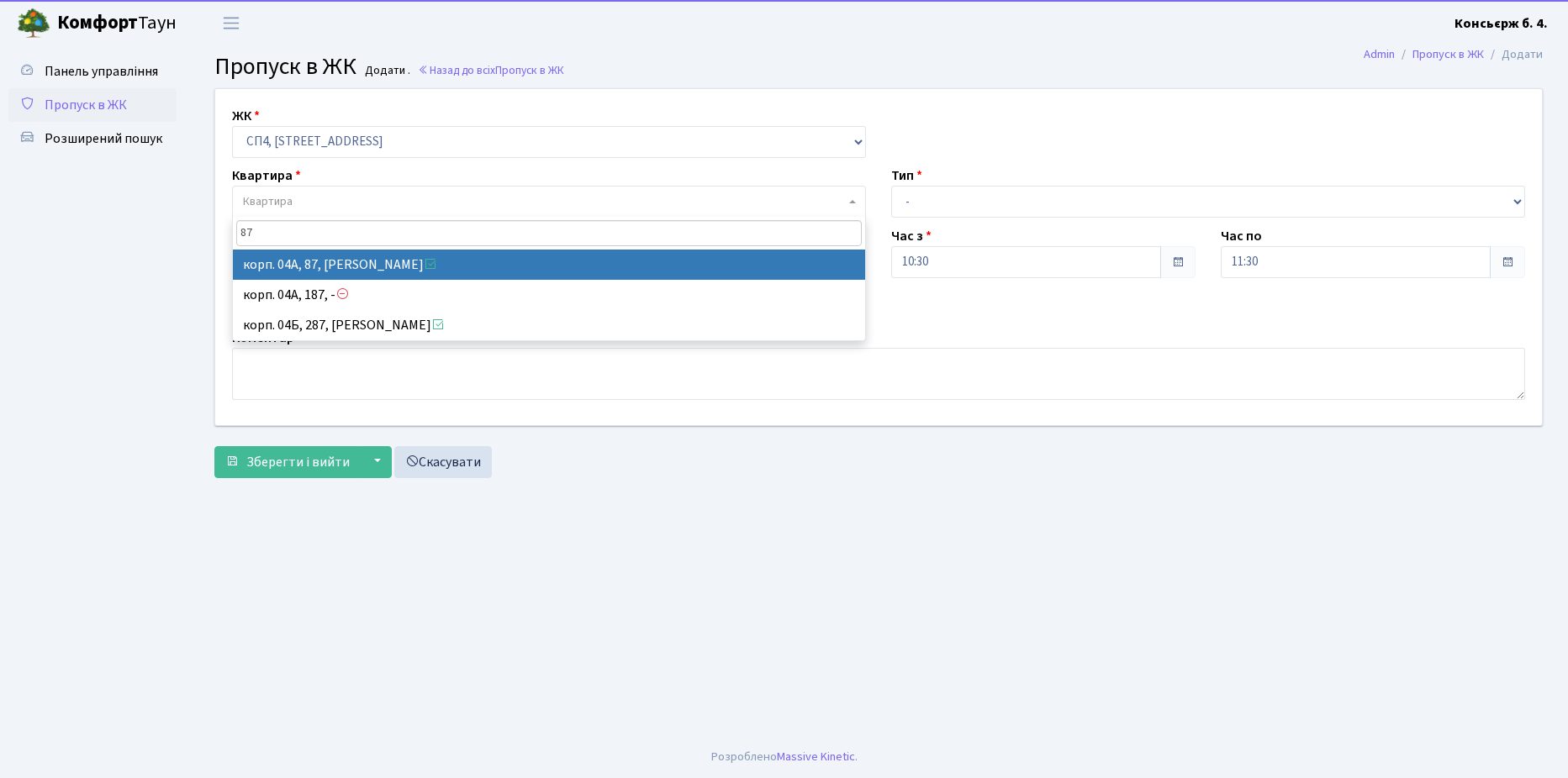
type input "87"
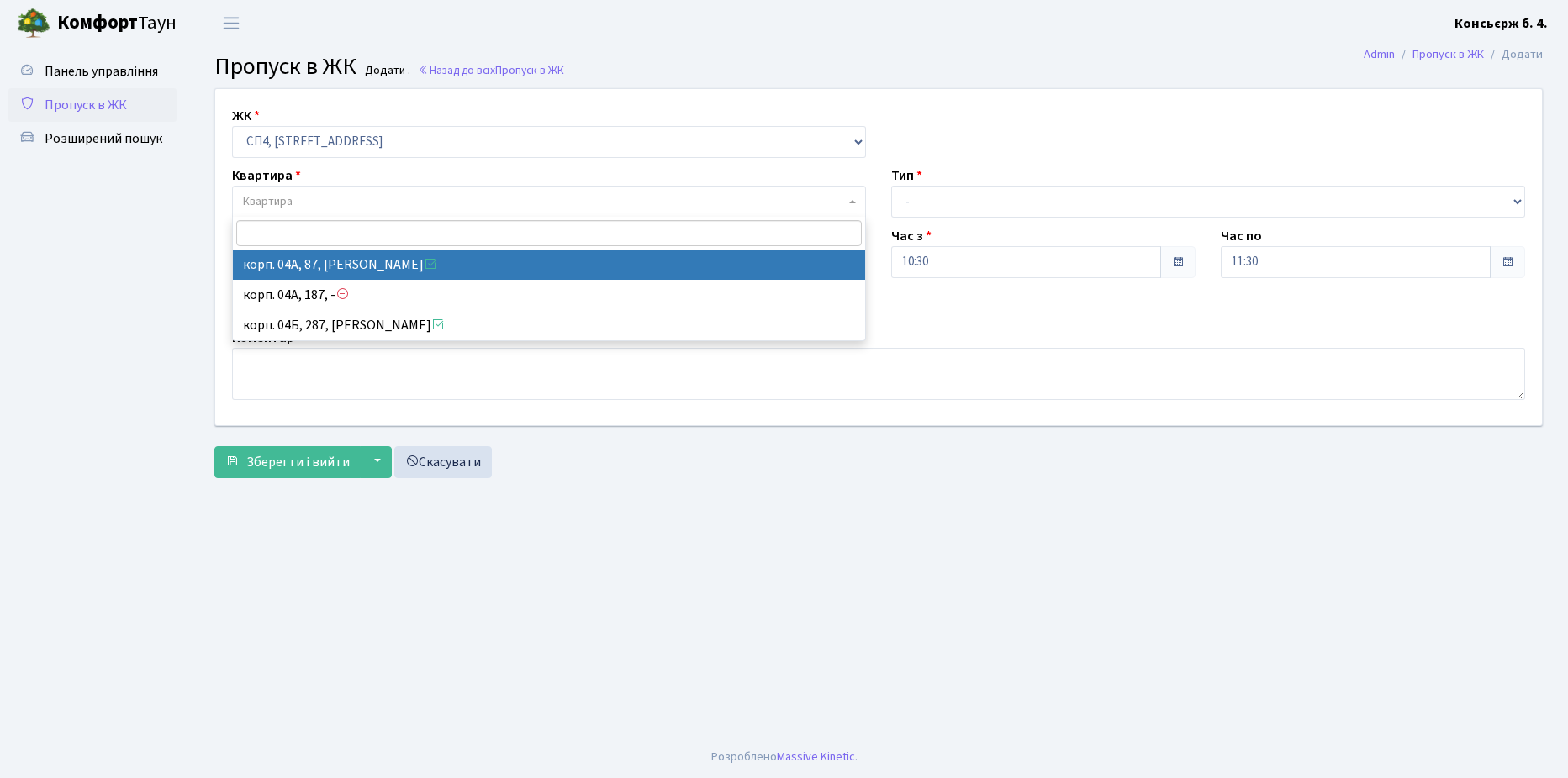
select select "21115"
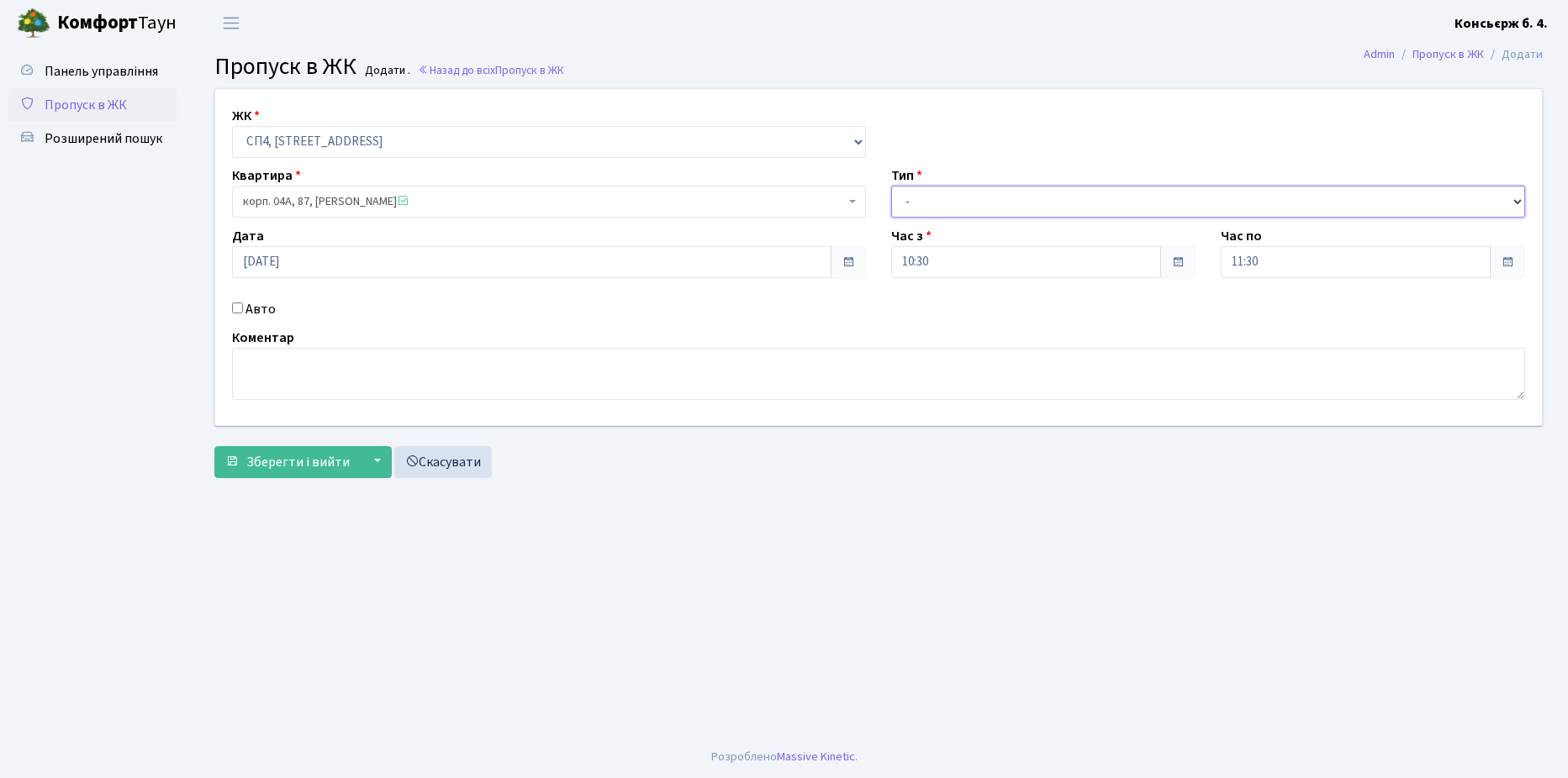
click at [928, 192] on select "- Доставка Таксі Гості Сервіс" at bounding box center [1208, 202] width 634 height 32
select select "1"
click at [891, 186] on select "- Доставка Таксі Гості Сервіс" at bounding box center [1208, 202] width 634 height 32
click at [239, 306] on input "Авто" at bounding box center [238, 307] width 11 height 11
checkbox input "true"
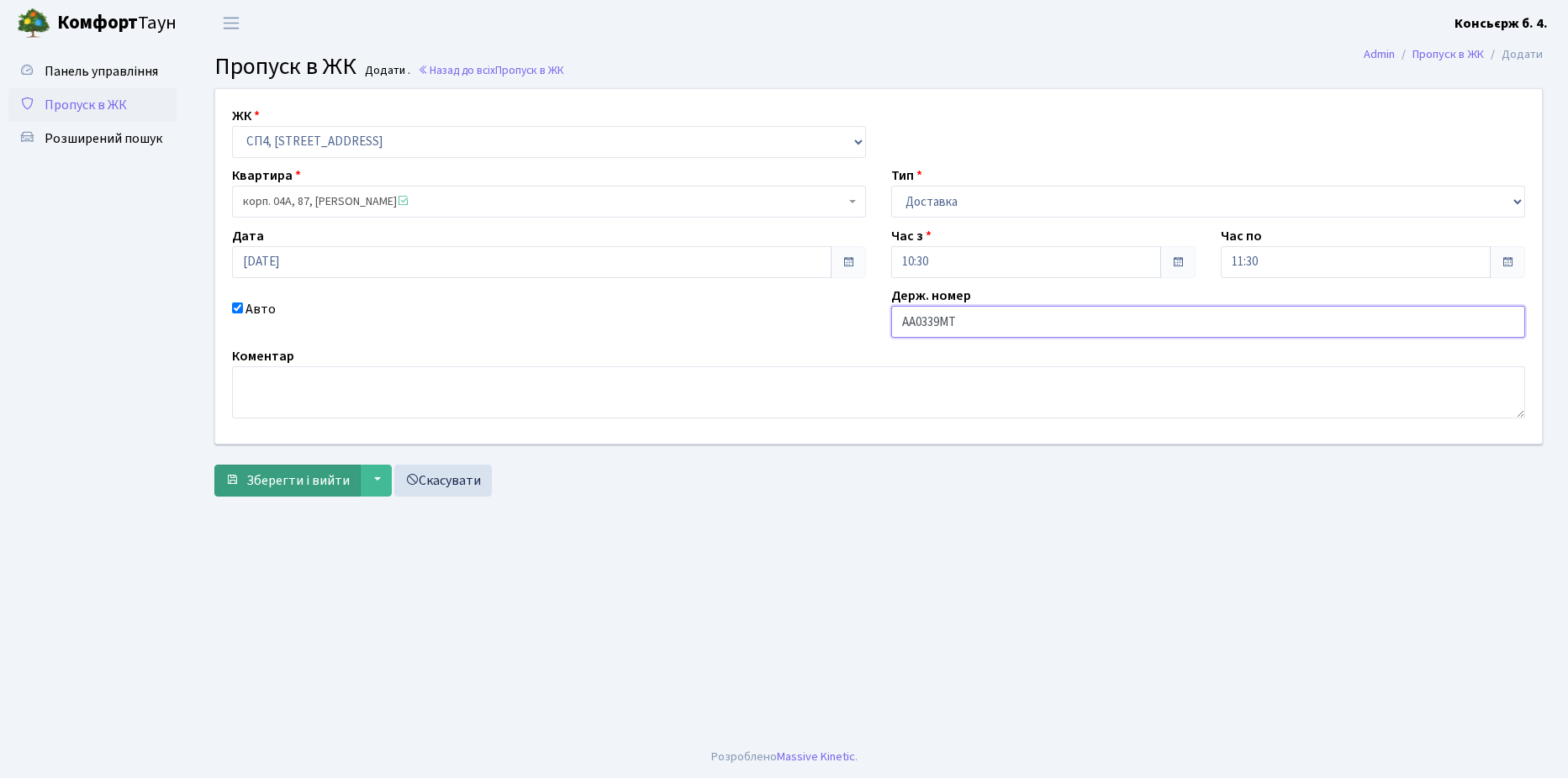
type input "AA0339MT"
click at [281, 478] on span "Зберегти і вийти" at bounding box center [298, 480] width 103 height 18
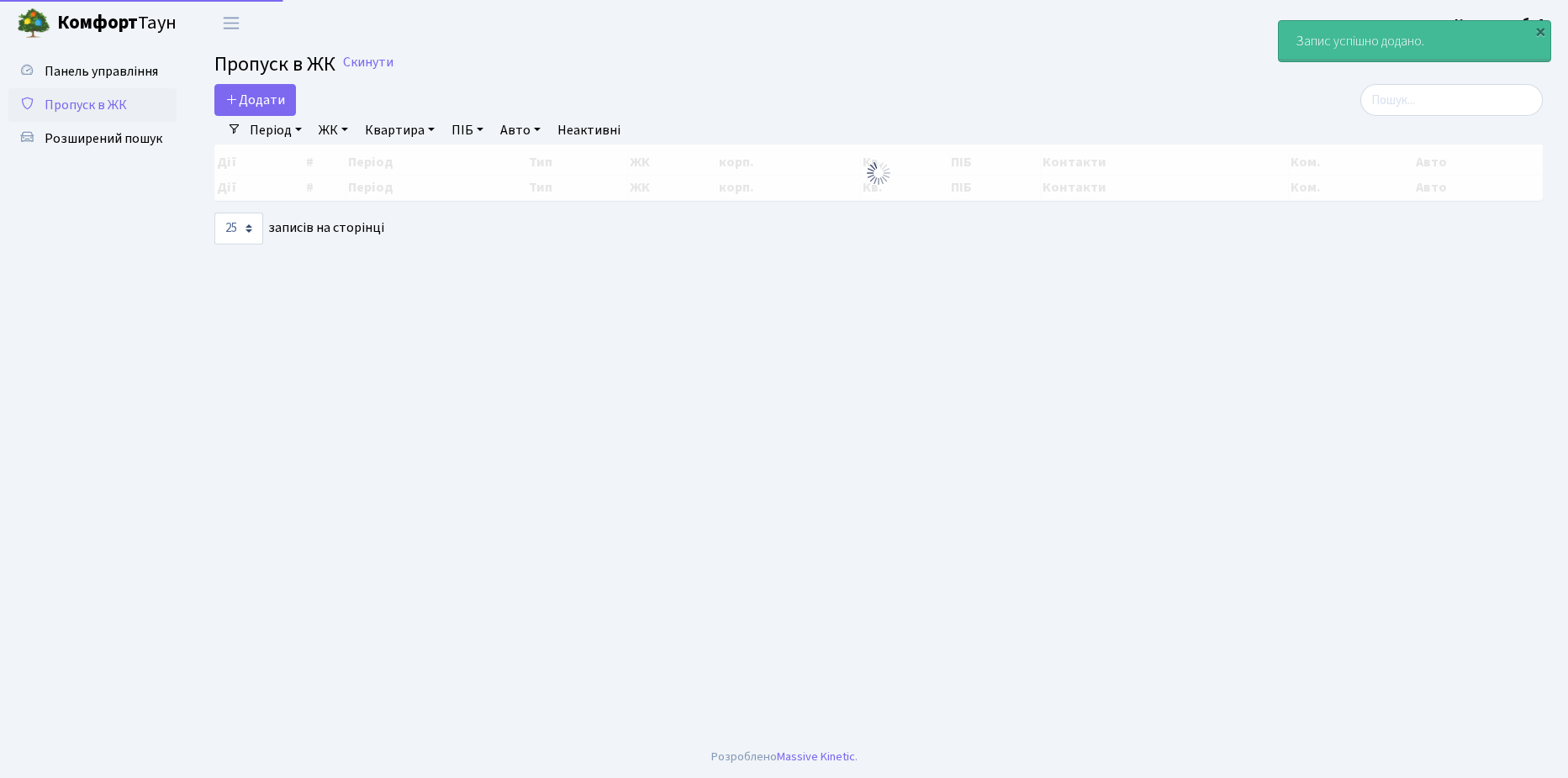
select select "25"
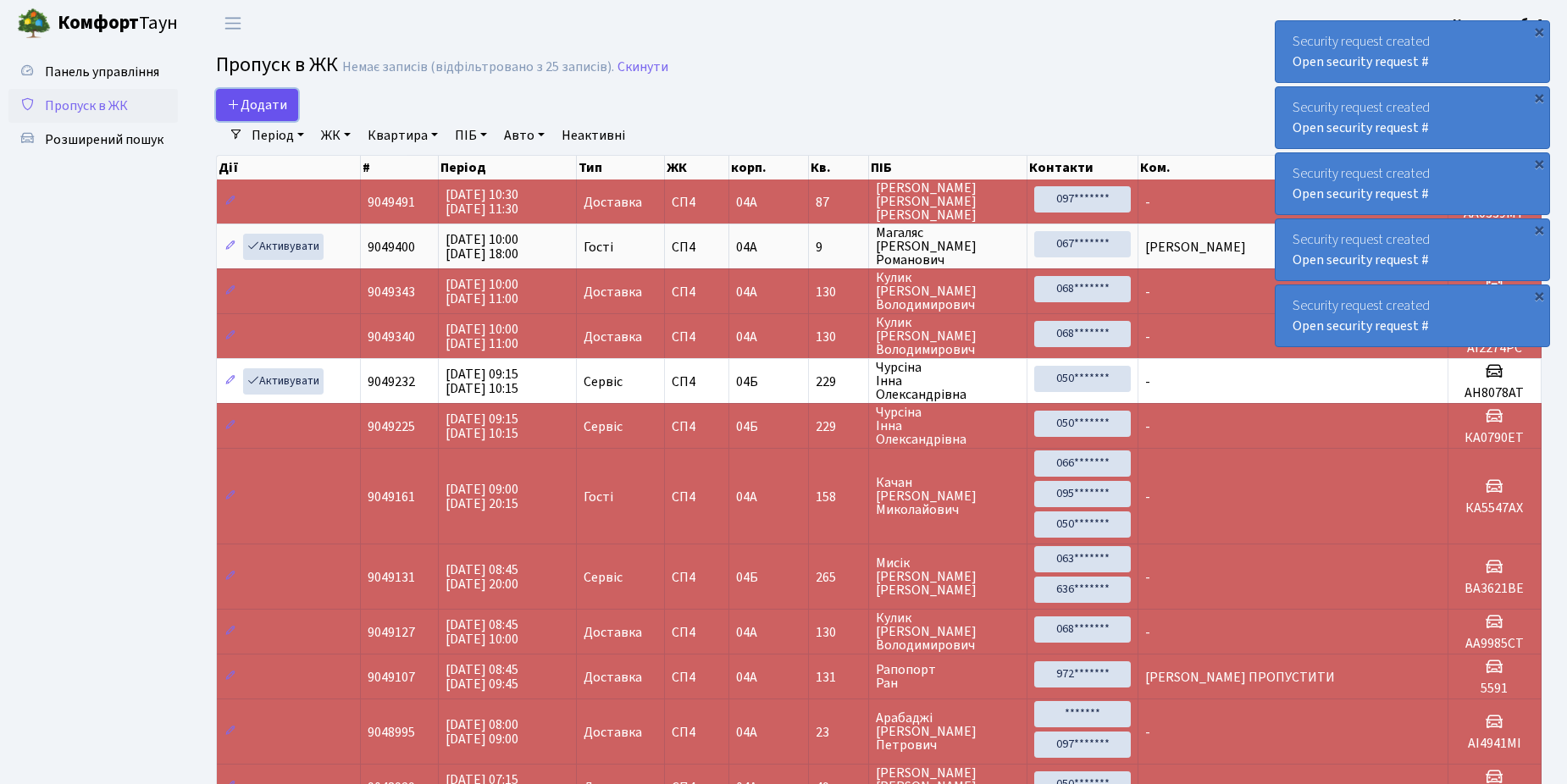
click at [267, 101] on span "Додати" at bounding box center [257, 105] width 60 height 18
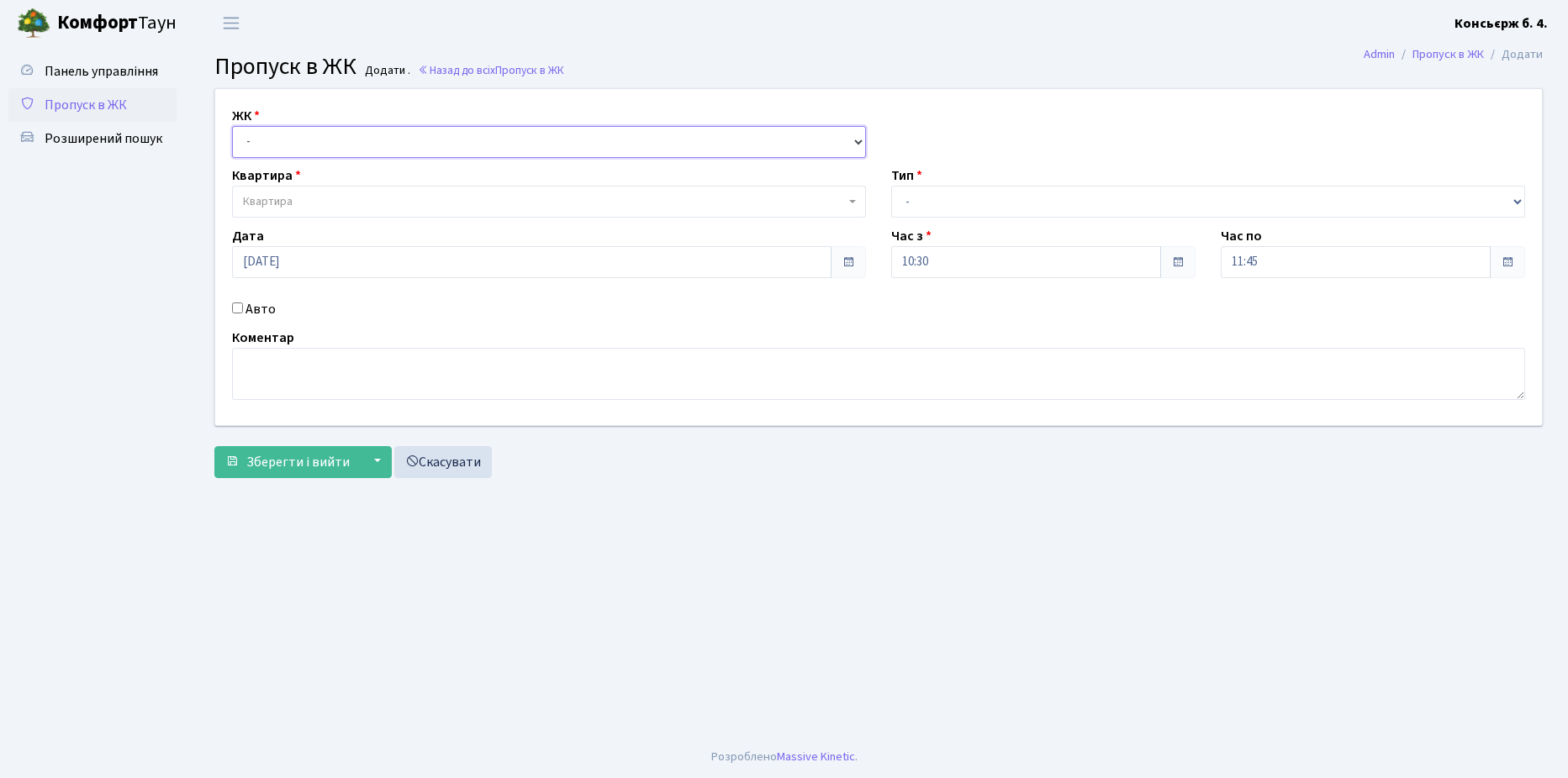
click at [323, 141] on select "- СП4, Столичне шосе, 5" at bounding box center [549, 141] width 634 height 32
select select "325"
click at [232, 126] on select "- СП4, Столичне шосе, 5" at bounding box center [549, 141] width 634 height 32
select select
click at [304, 190] on span "Квартира" at bounding box center [549, 202] width 634 height 32
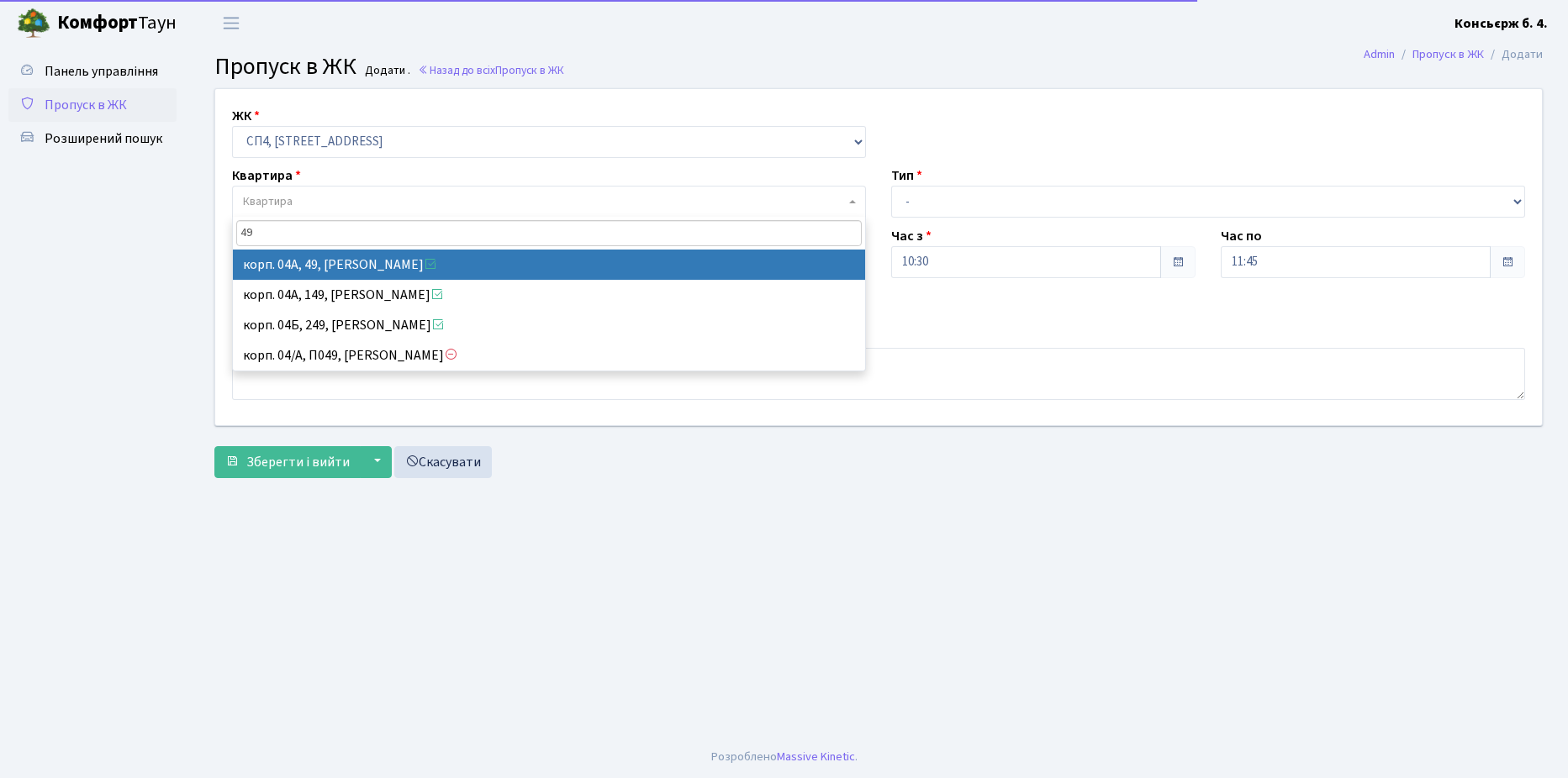
type input "49"
select select "21077"
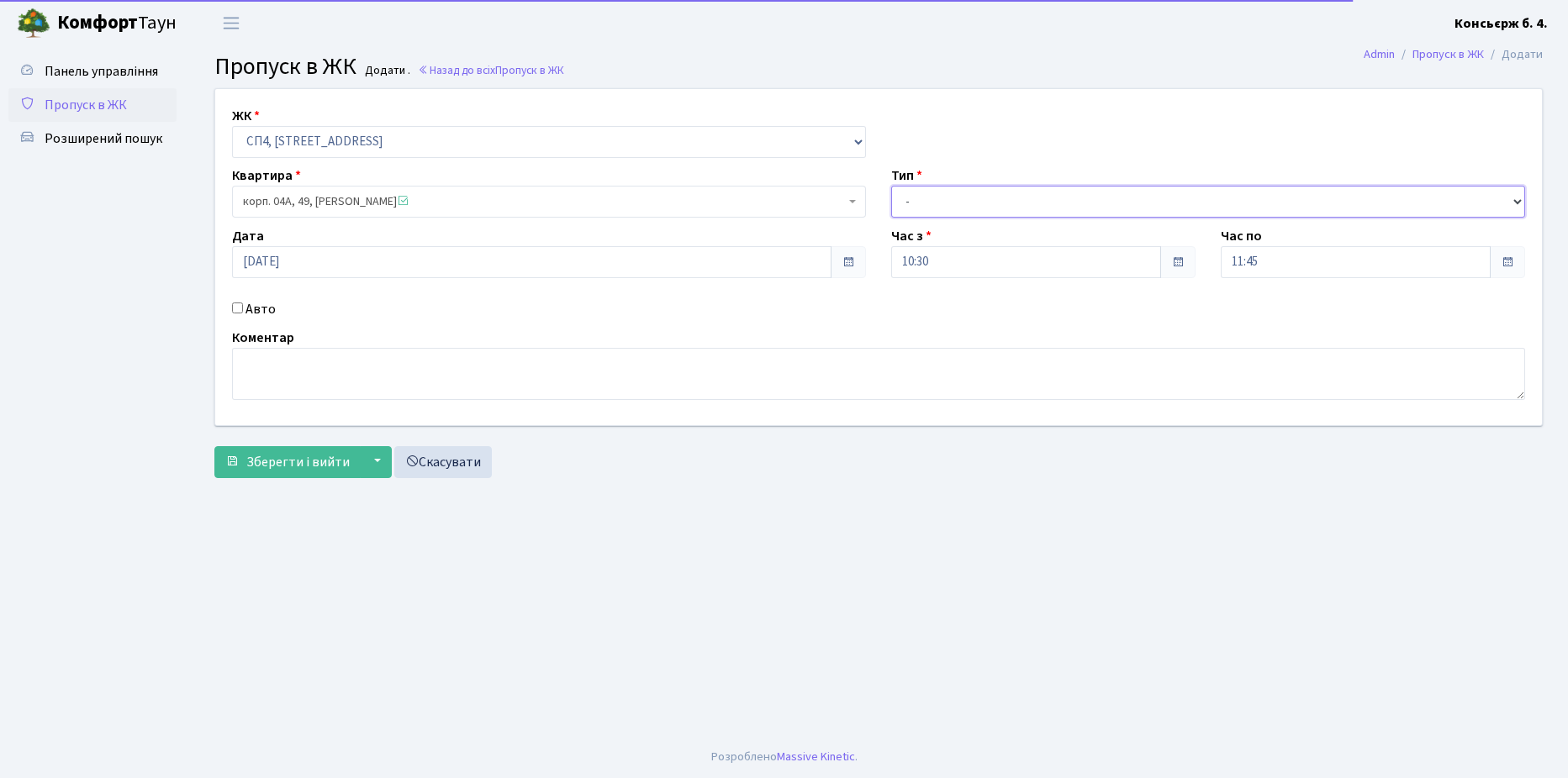
click at [953, 210] on select "- Доставка Таксі Гості Сервіс" at bounding box center [1208, 202] width 634 height 32
select select "18"
click at [891, 186] on select "- Доставка Таксі Гості Сервіс" at bounding box center [1208, 202] width 634 height 32
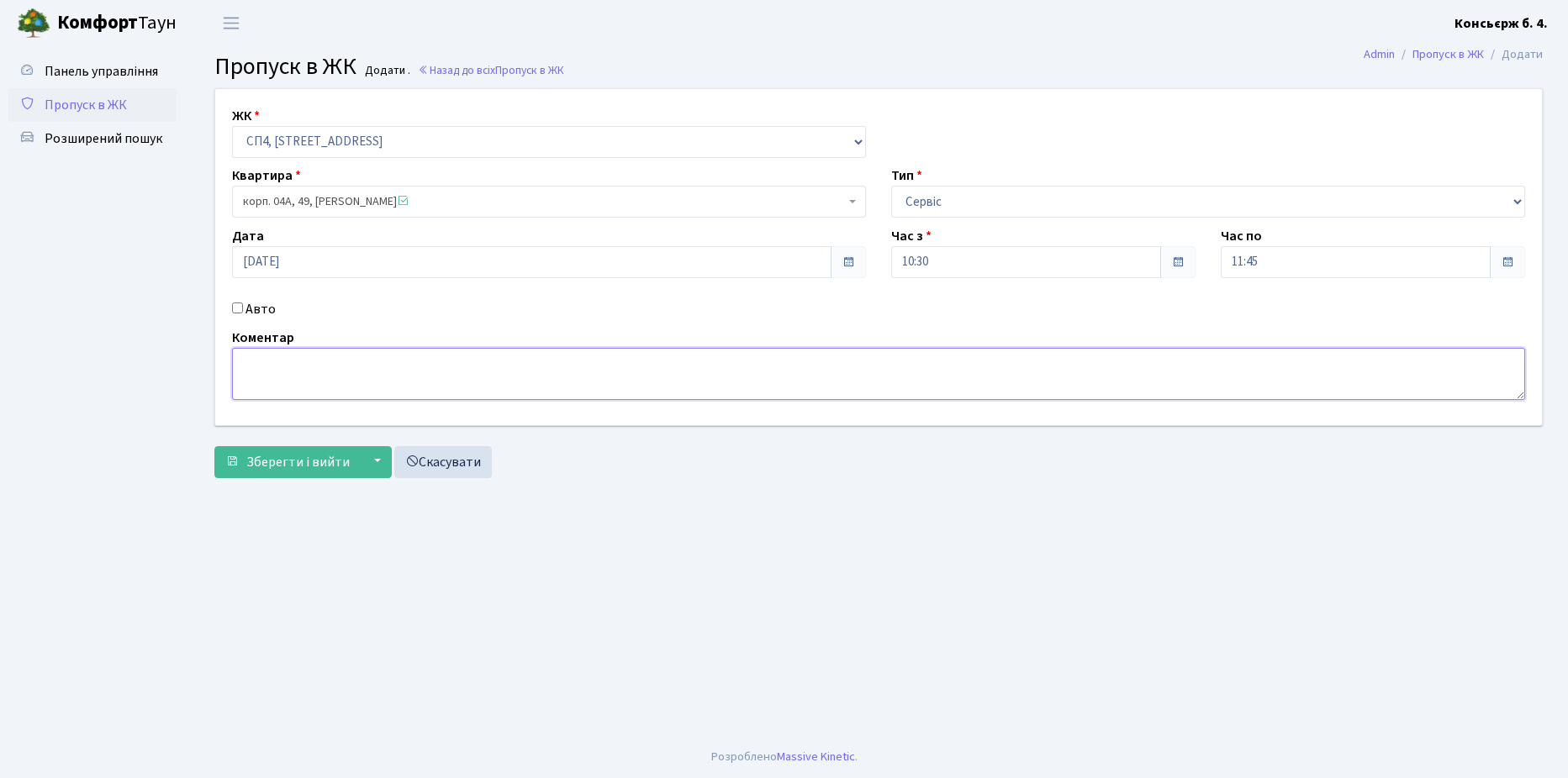
click at [277, 361] on textarea at bounding box center [879, 374] width 1293 height 52
type textarea "[PERSON_NAME]"
click at [307, 456] on span "Зберегти і вийти" at bounding box center [298, 462] width 103 height 18
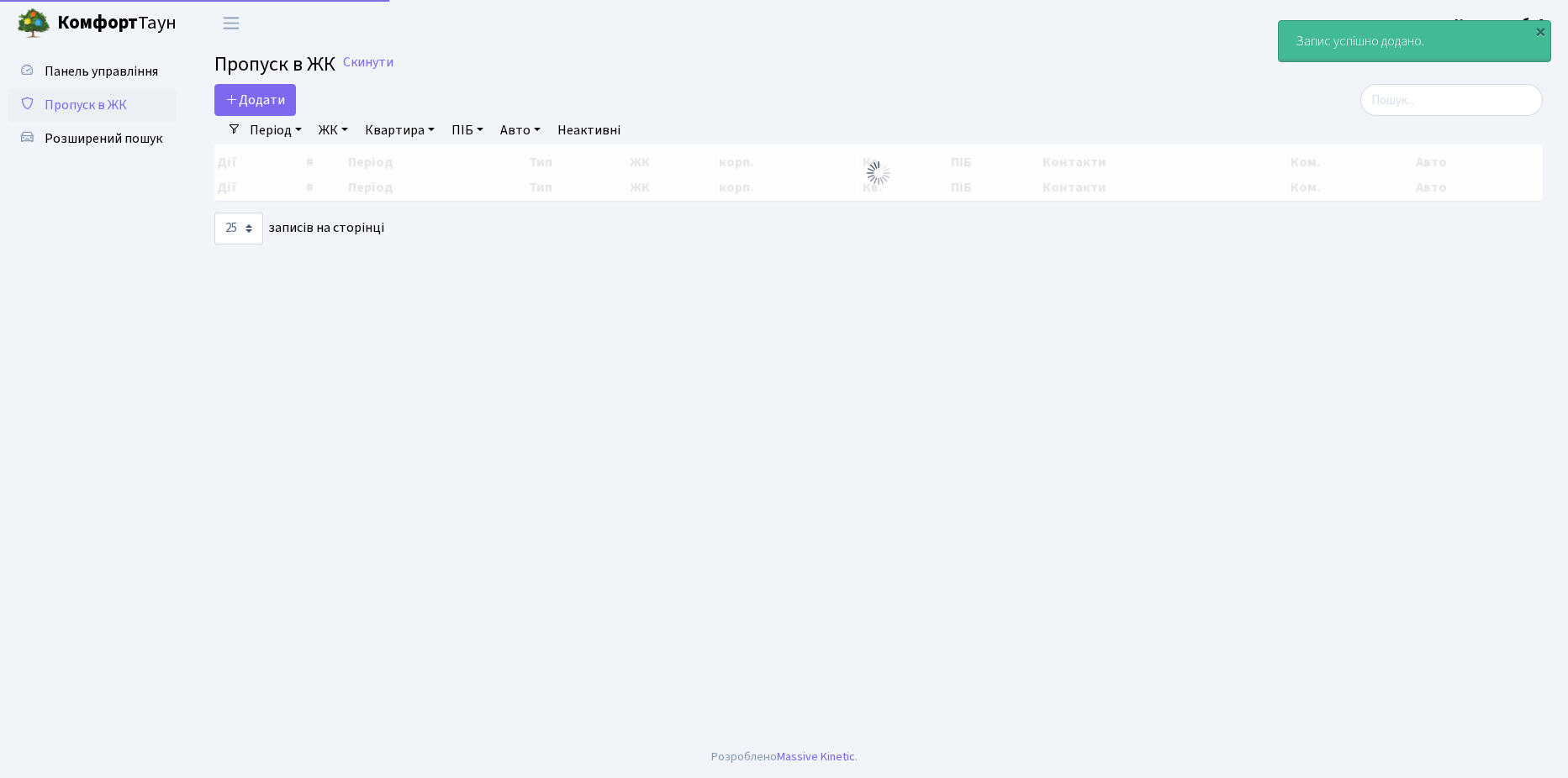
select select "25"
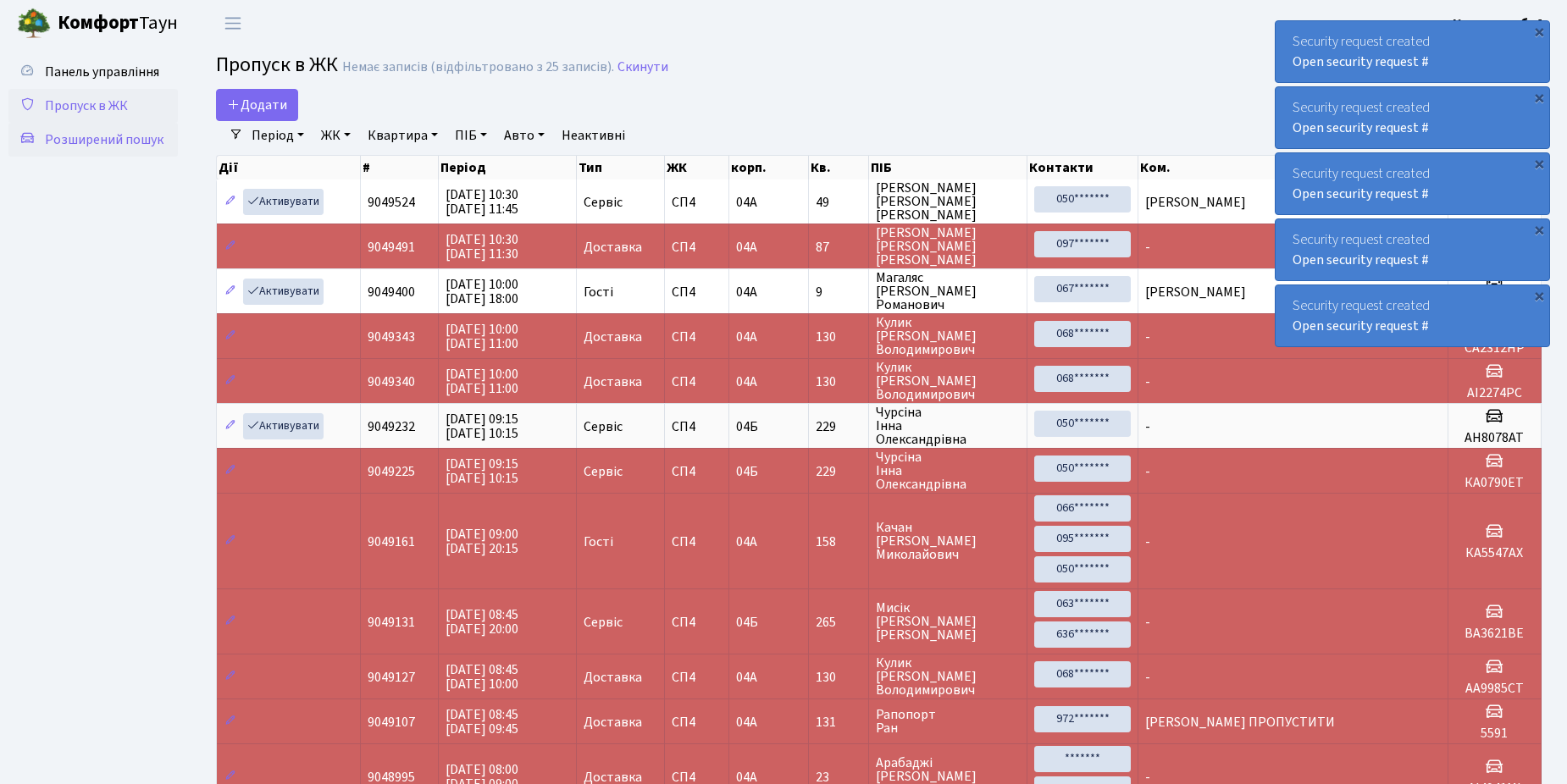
click at [65, 149] on link "Розширений пошук" at bounding box center [93, 140] width 169 height 33
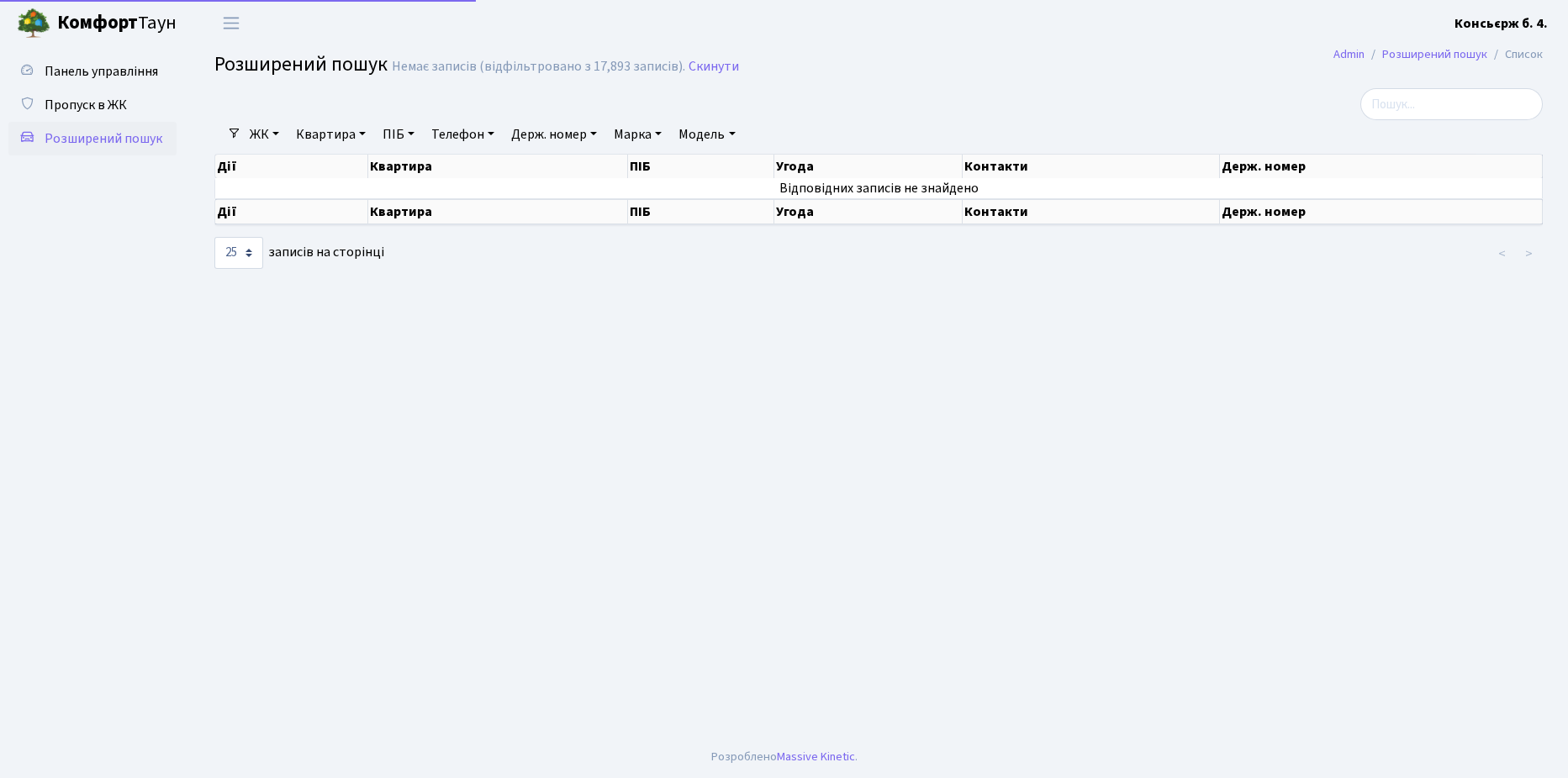
select select "25"
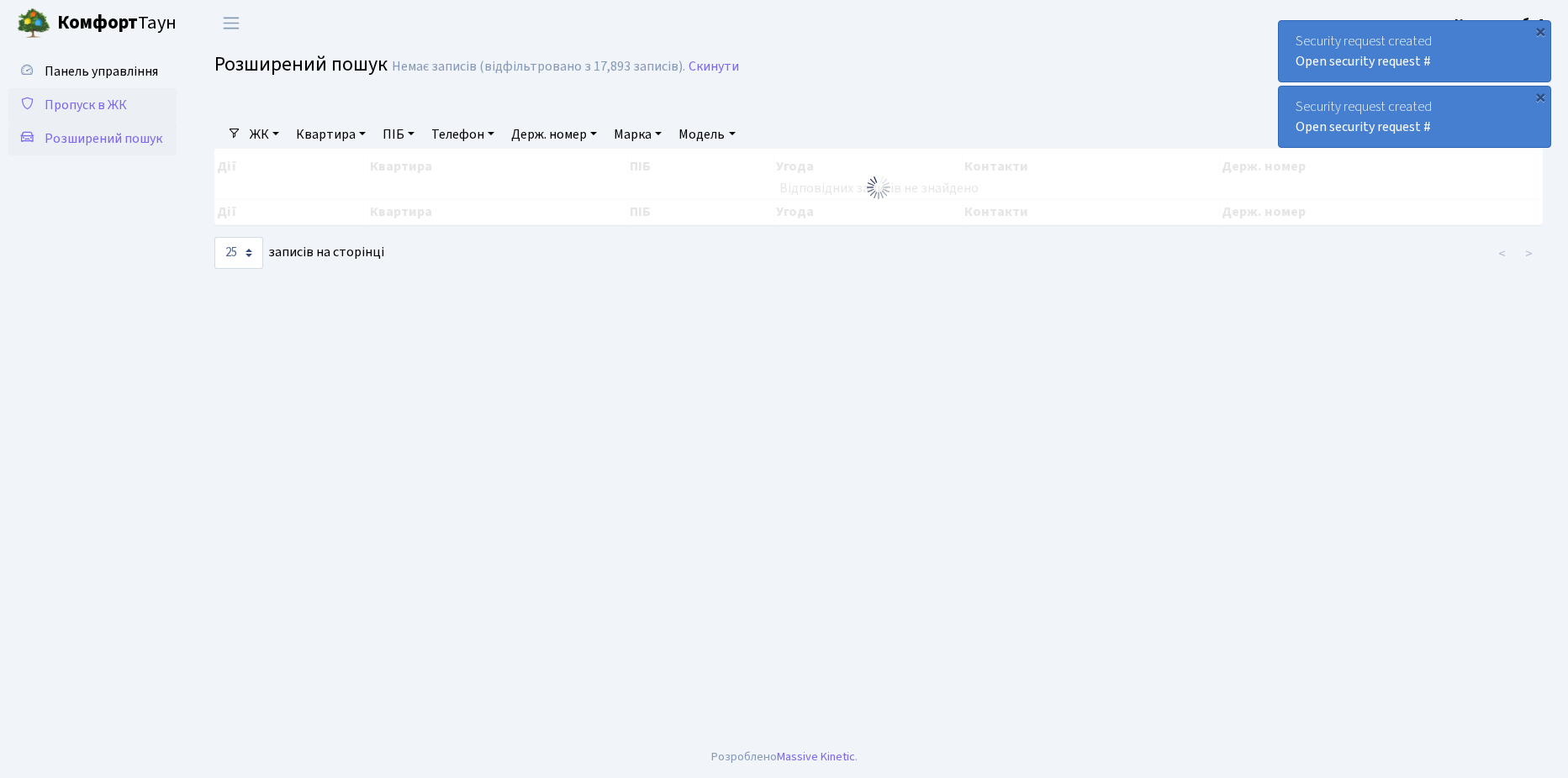
click at [126, 106] on link "Пропуск в ЖК" at bounding box center [93, 105] width 168 height 33
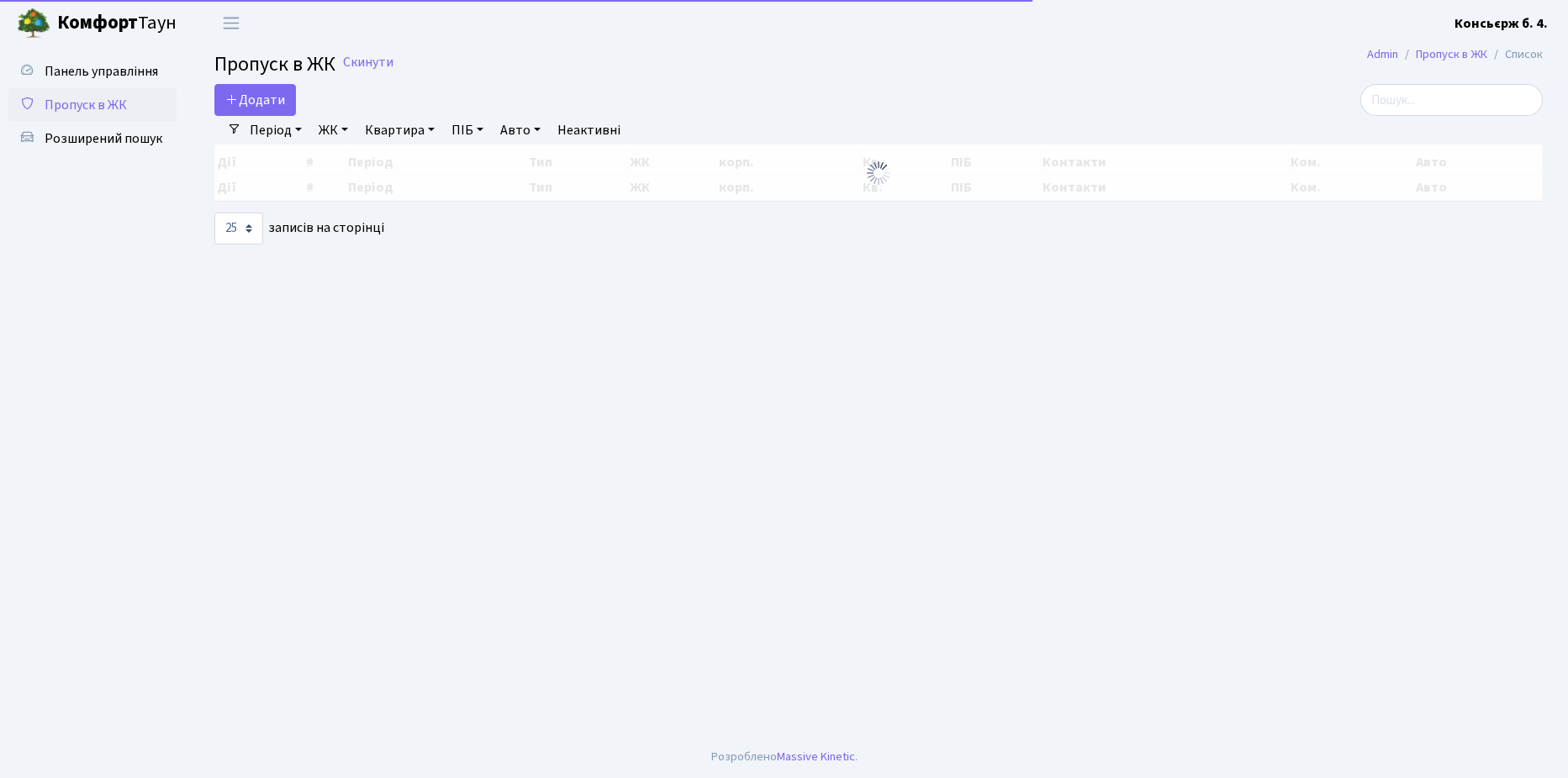
select select "25"
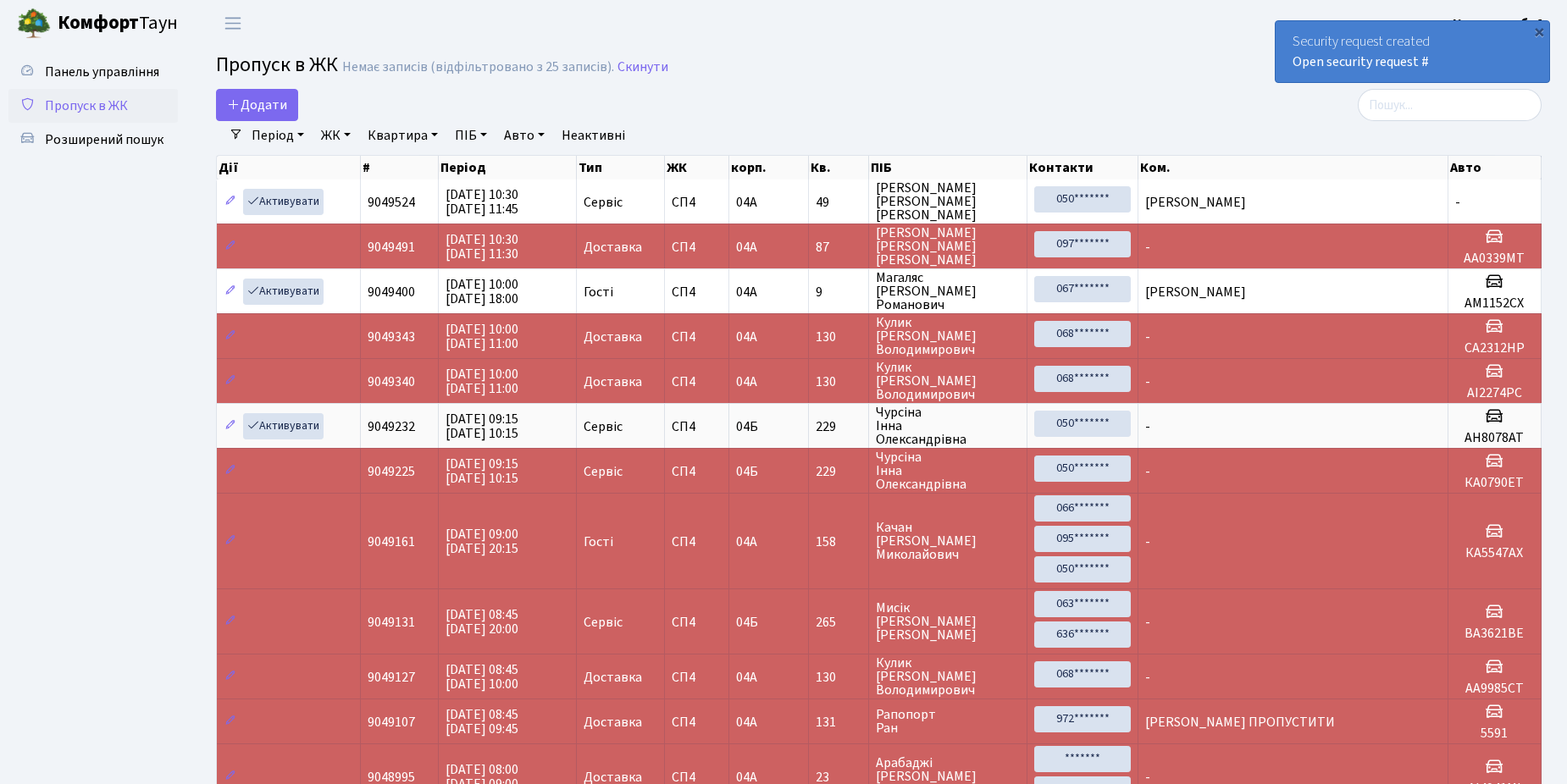
click at [114, 110] on span "Пропуск в ЖК" at bounding box center [86, 106] width 83 height 18
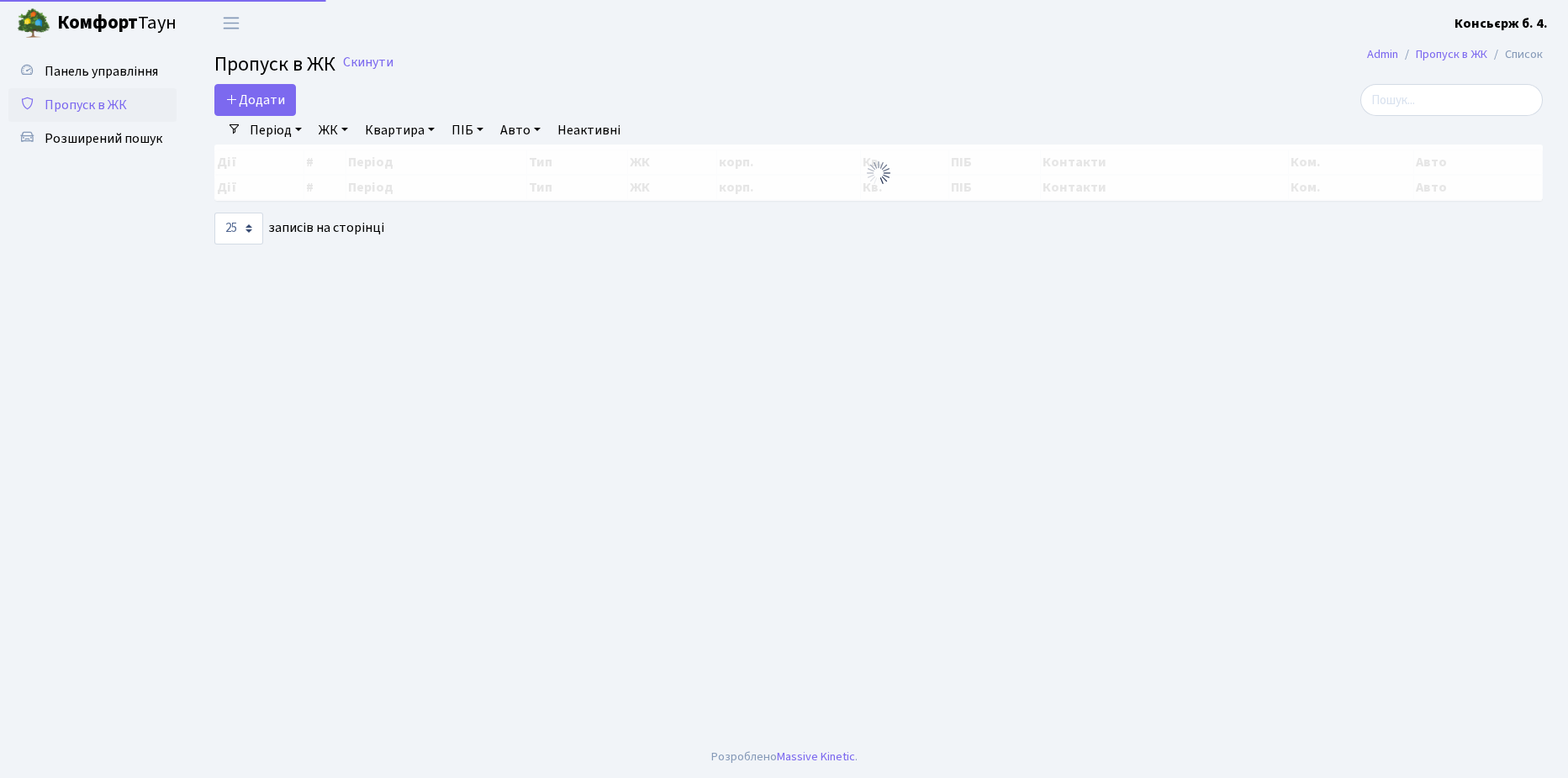
select select "25"
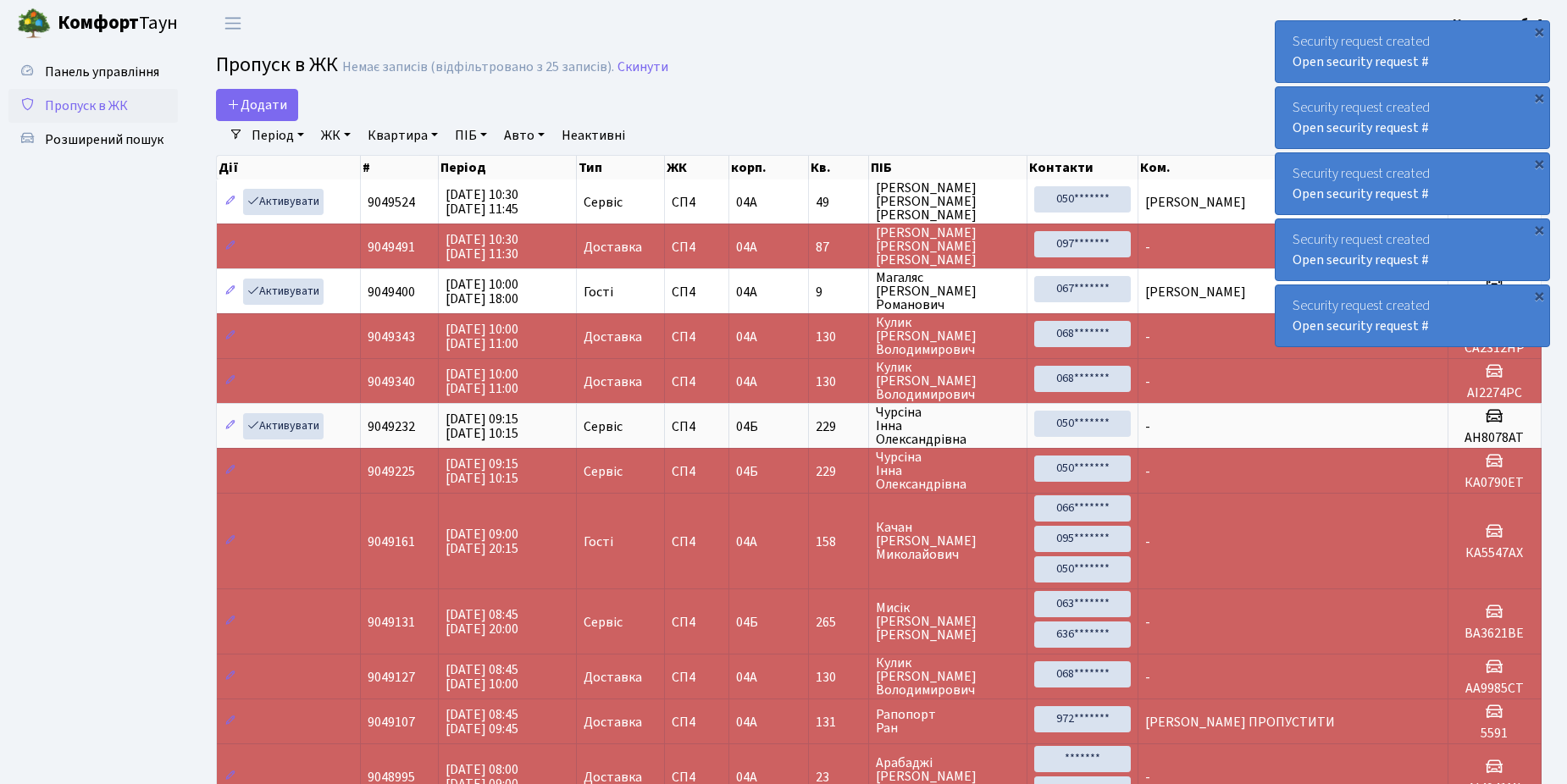
click at [112, 98] on span "Пропуск в ЖК" at bounding box center [86, 106] width 83 height 18
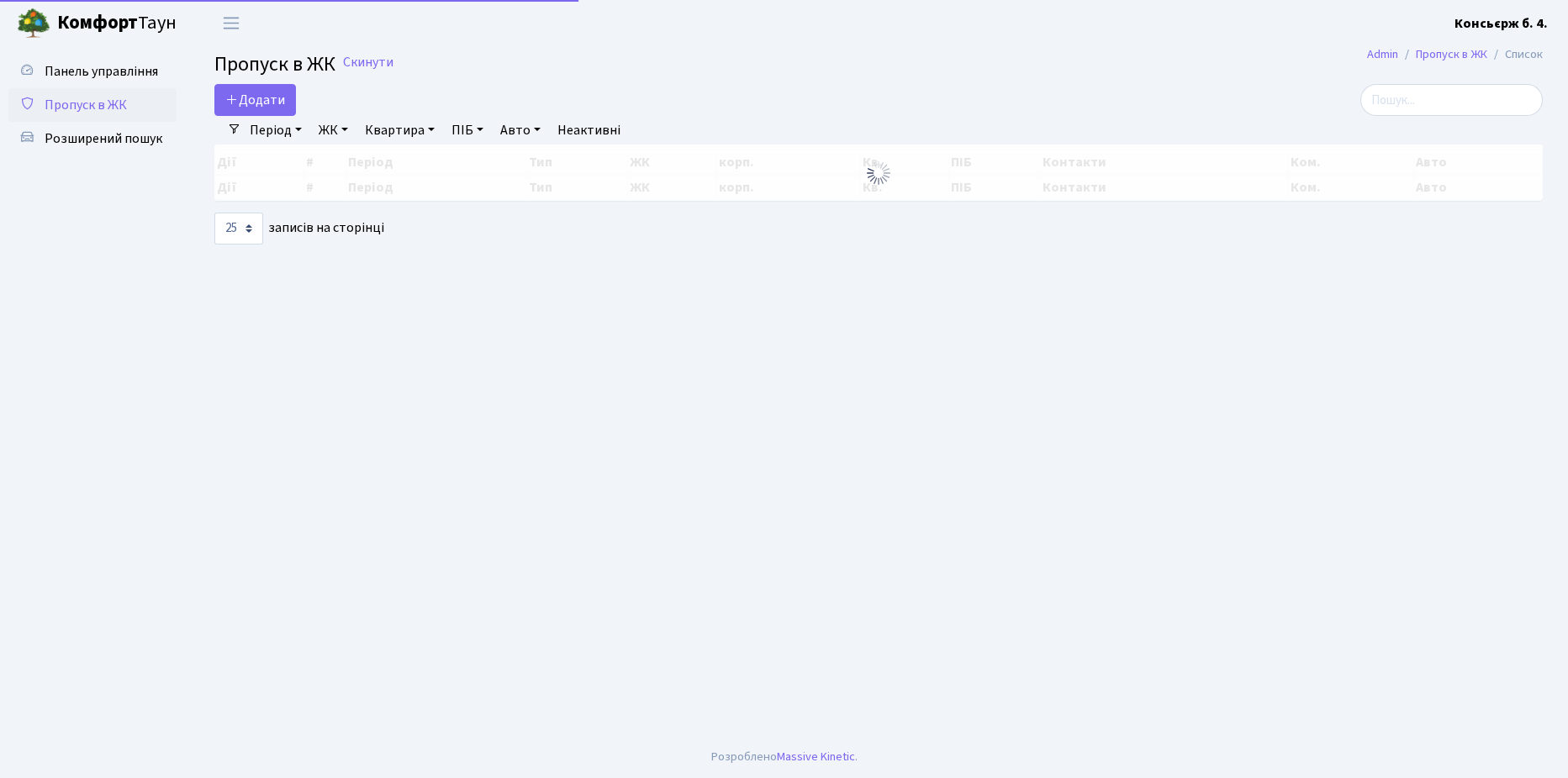
select select "25"
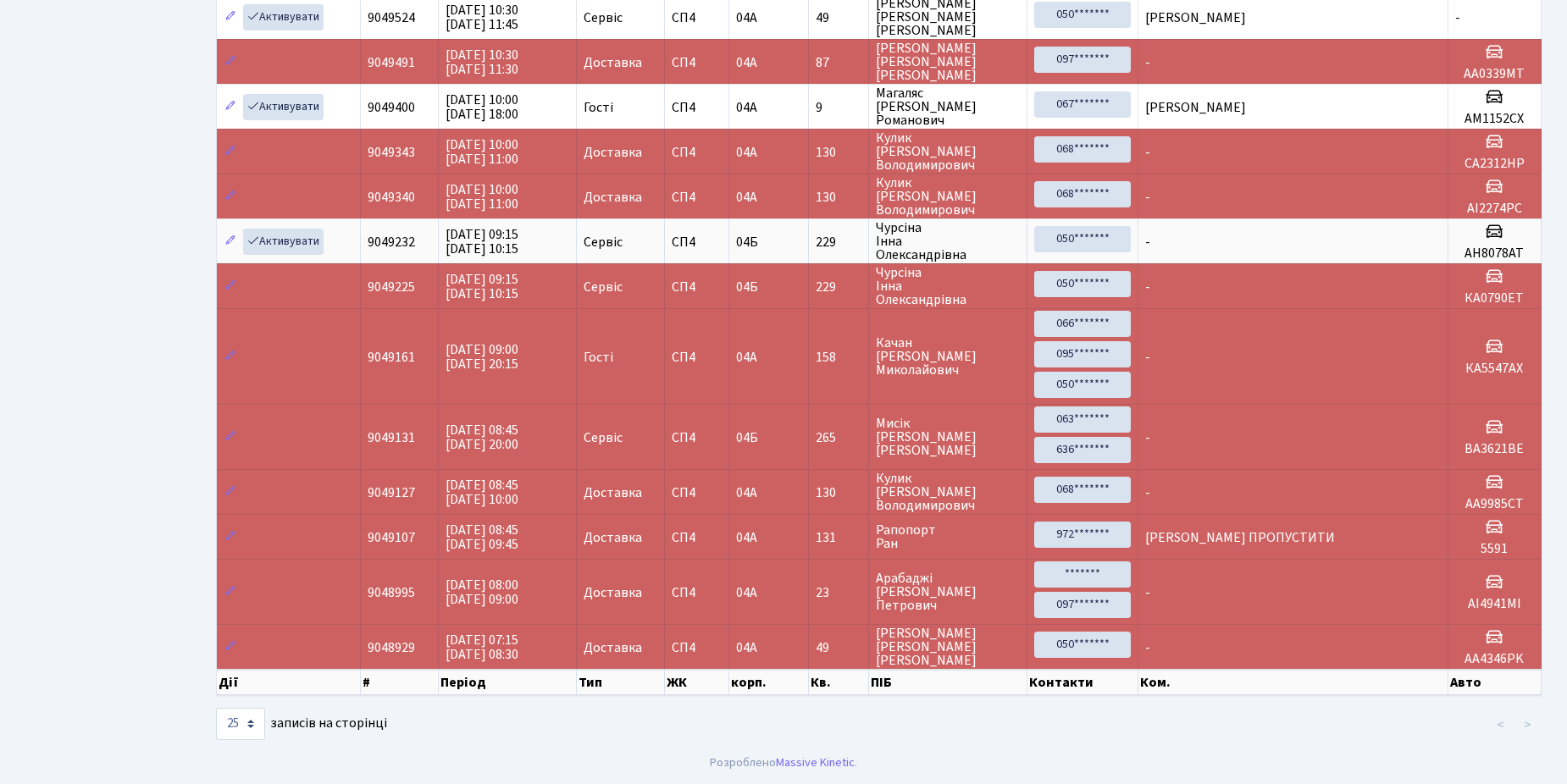
scroll to position [13, 0]
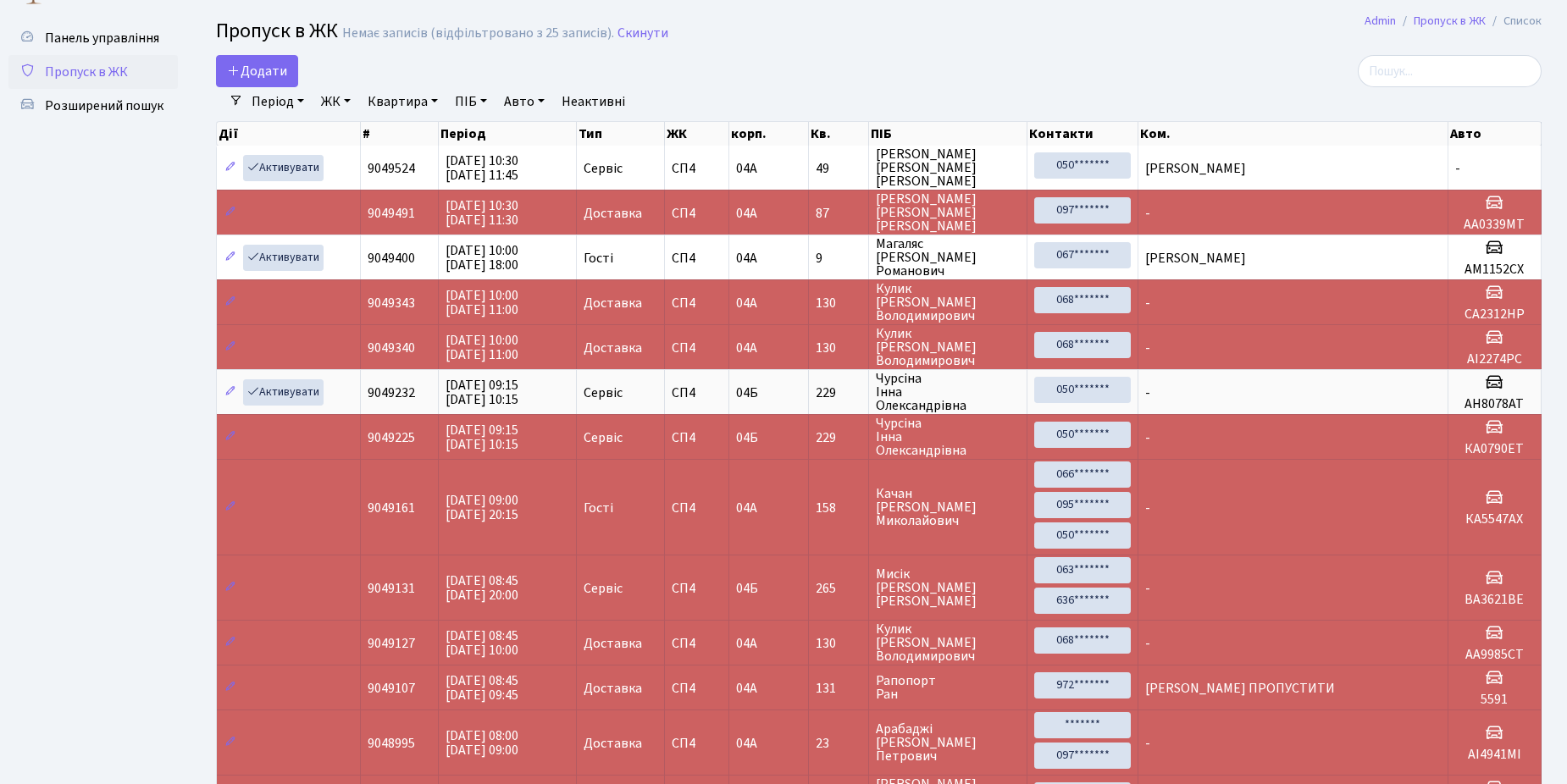
click at [33, 355] on ul "Панель управління Пропуск в ЖК Розширений пошук" at bounding box center [93, 452] width 169 height 863
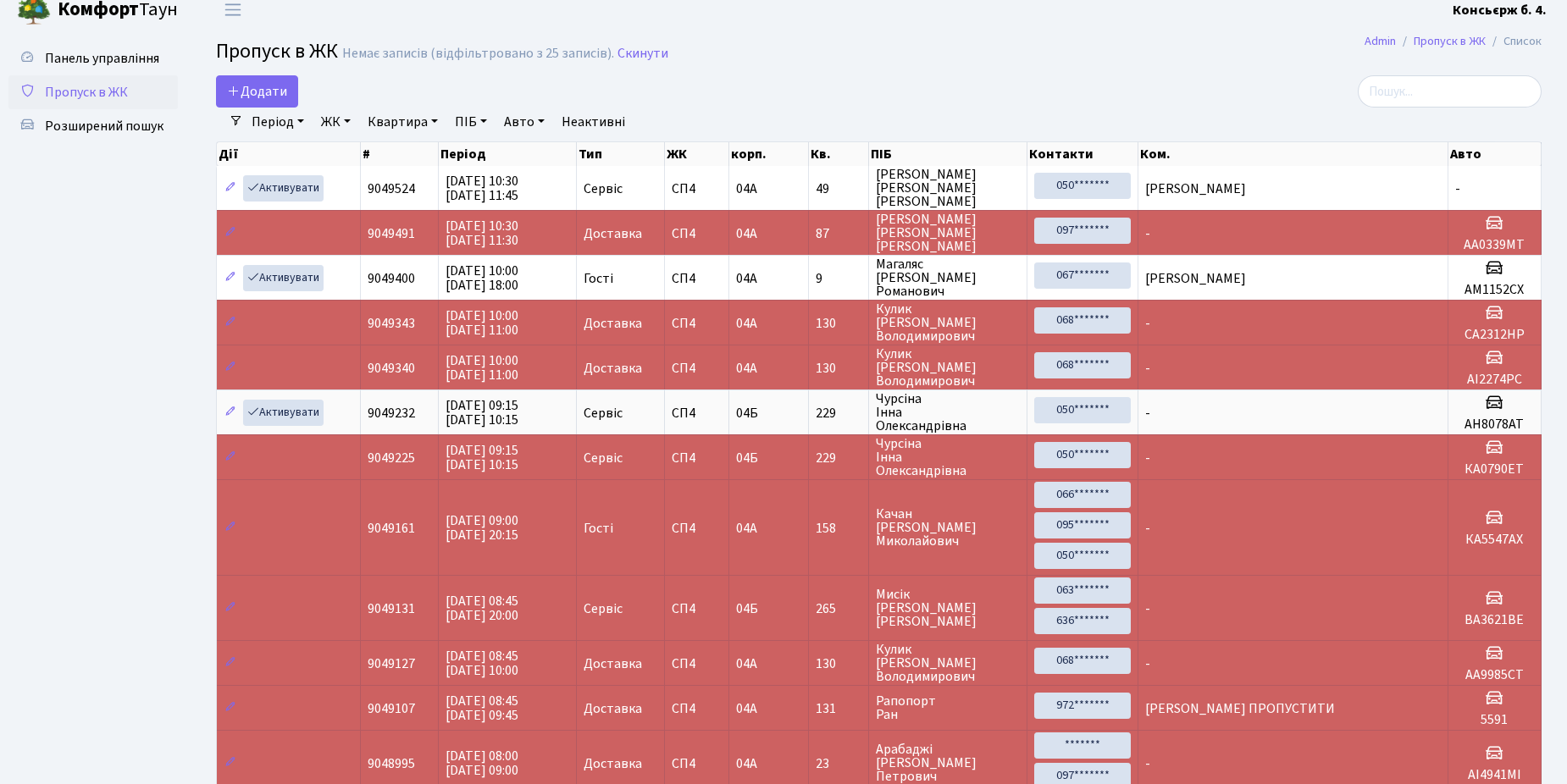
scroll to position [0, 0]
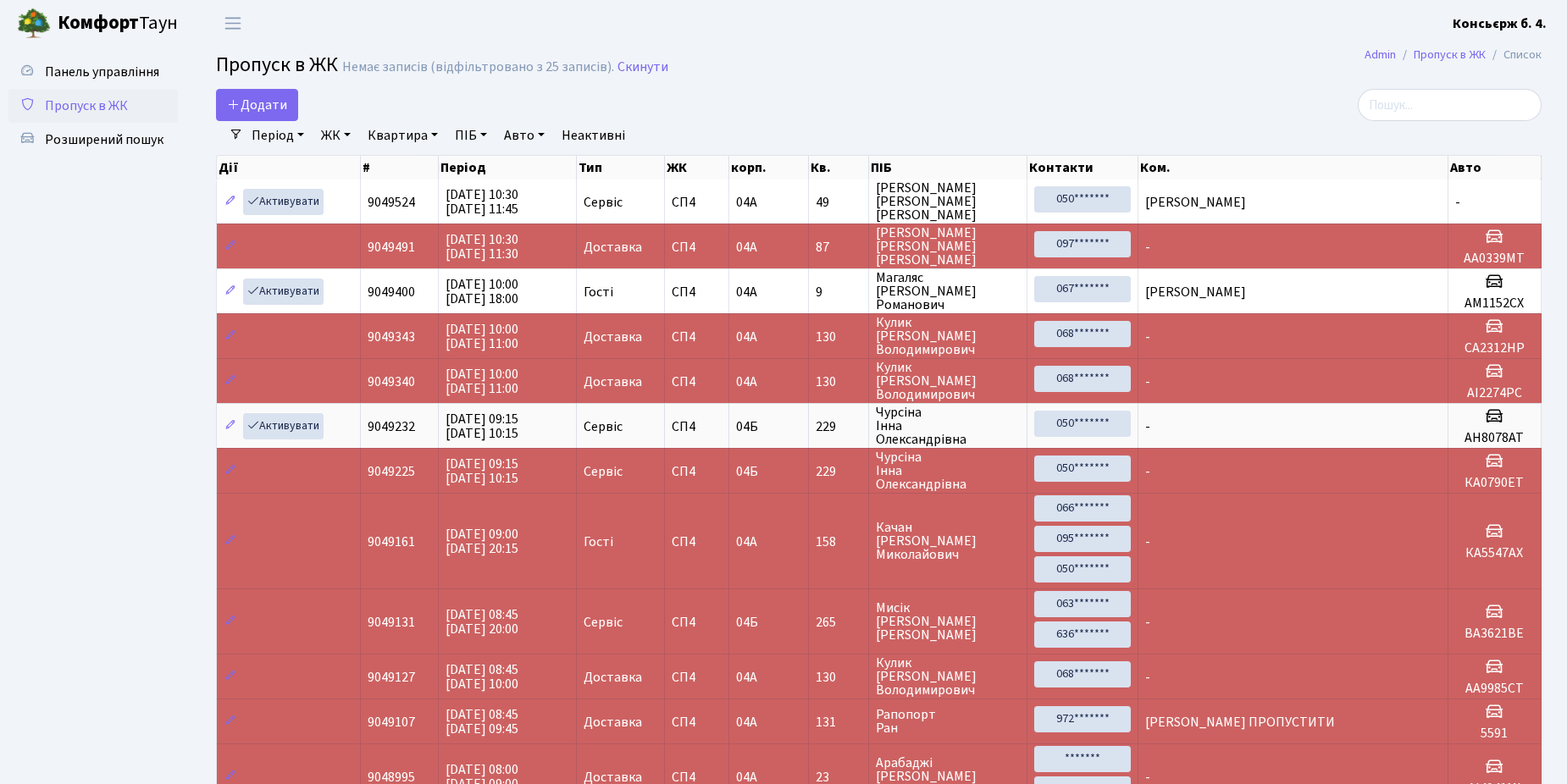
click at [80, 360] on ul "Панель управління Пропуск в ЖК Розширений пошук" at bounding box center [93, 487] width 169 height 863
